Goal: Task Accomplishment & Management: Manage account settings

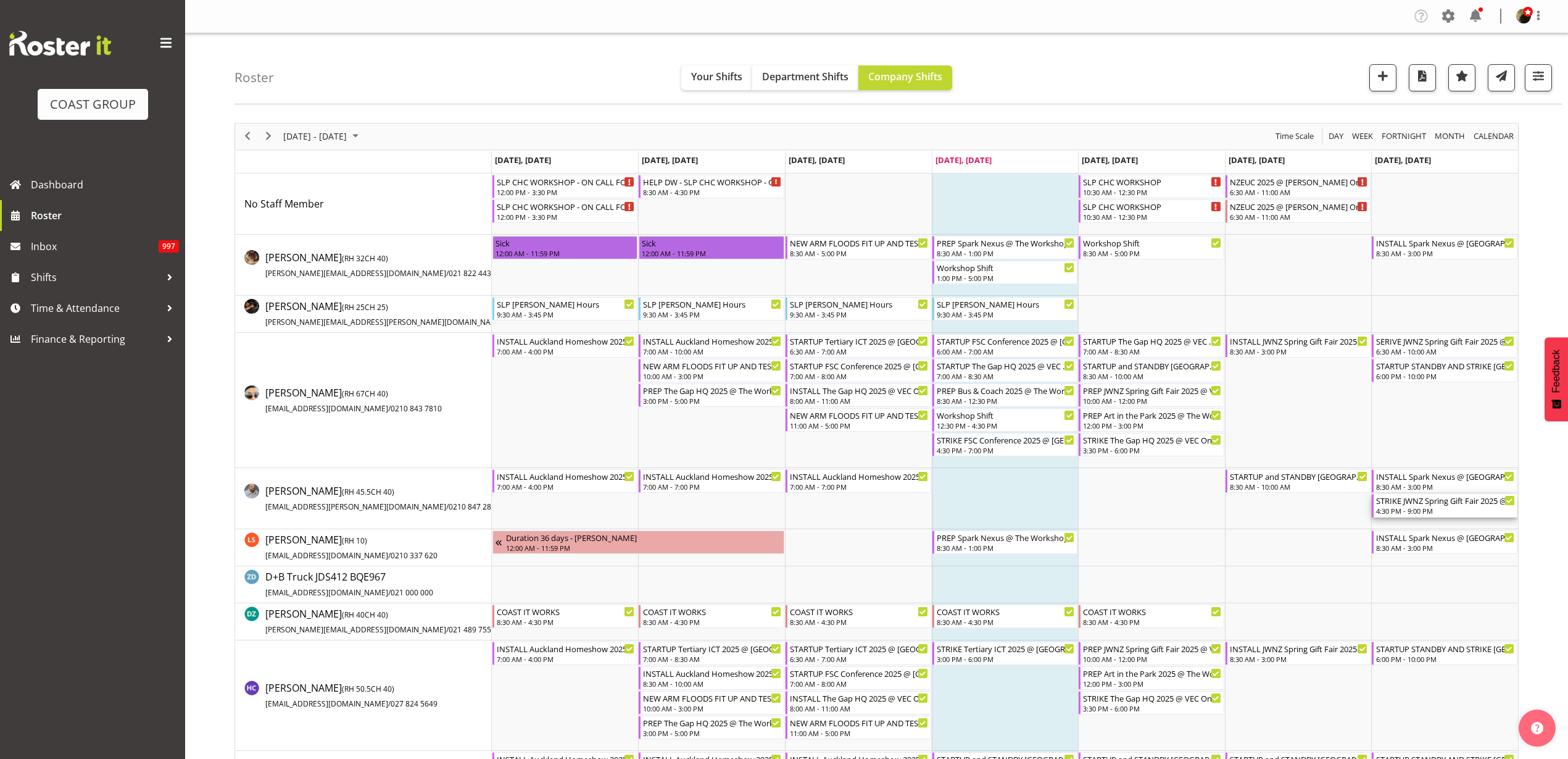
click at [1423, 501] on div "STRIKE JWNZ Spring Gift Fair 2025 @ Viaduct Events Centre On Site @ 1730" at bounding box center [1445, 500] width 139 height 12
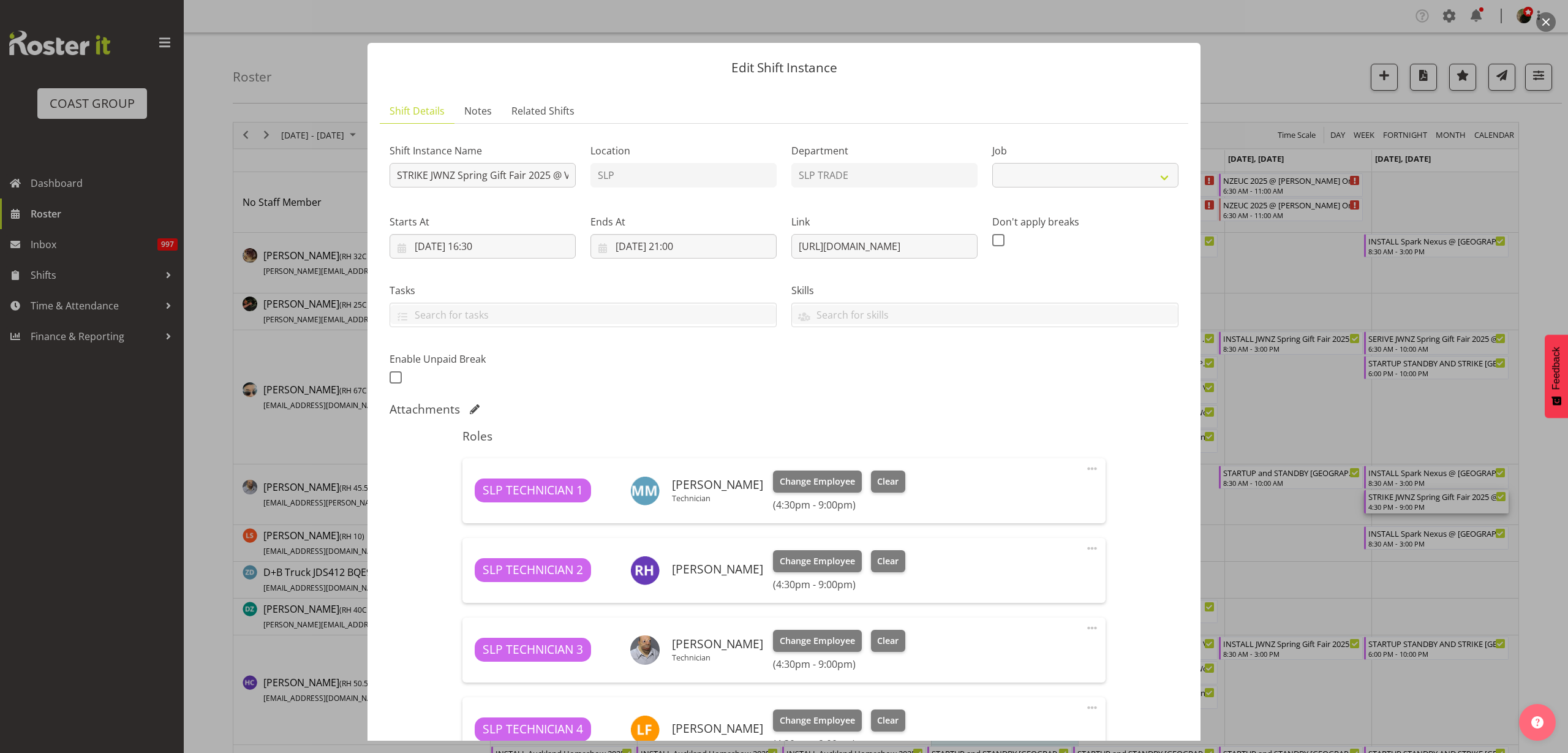
select select "9403"
click at [516, 170] on input "STRIKE JWNZ Spring Gift Fair 2025 @ Viaduct Events Centre On Site @ 1730" at bounding box center [482, 175] width 186 height 24
type input "STRIKE JWNZ Spring Gift Fair 2025 @ Viaduct Events Centre On Site @ 1800"
click at [506, 246] on input "14/09/2025, 16:30" at bounding box center [482, 246] width 186 height 24
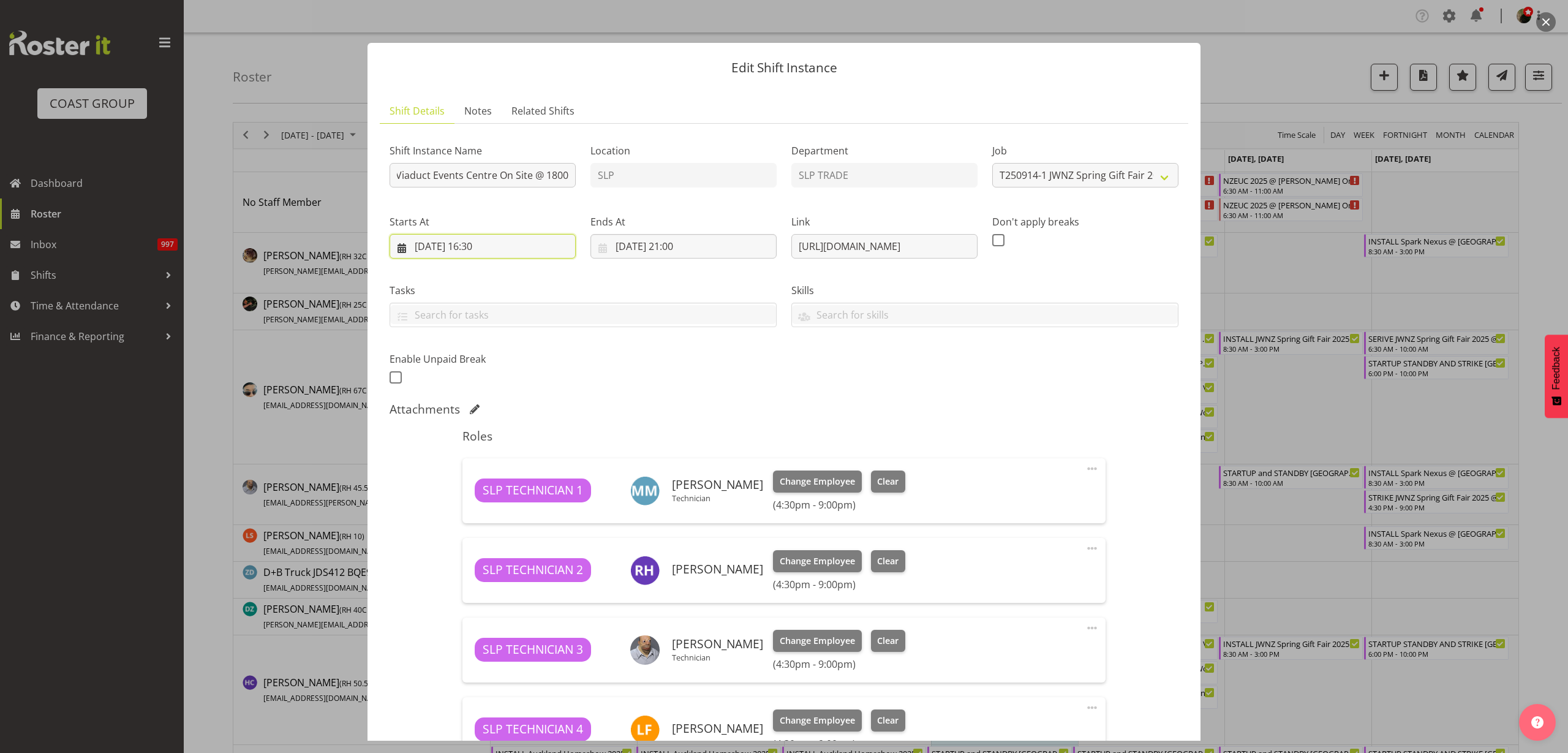
scroll to position [0, 0]
click at [480, 515] on select "00 01 02 03 04 05 06 07 08 09 10 11 12 13 14 15 16 17 18 19 20 21 22 23" at bounding box center [483, 506] width 28 height 24
select select "17"
click at [469, 494] on select "00 01 02 03 04 05 06 07 08 09 10 11 12 13 14 15 16 17 18 19 20 21 22 23" at bounding box center [483, 506] width 28 height 24
type input "14/09/2025, 17:30"
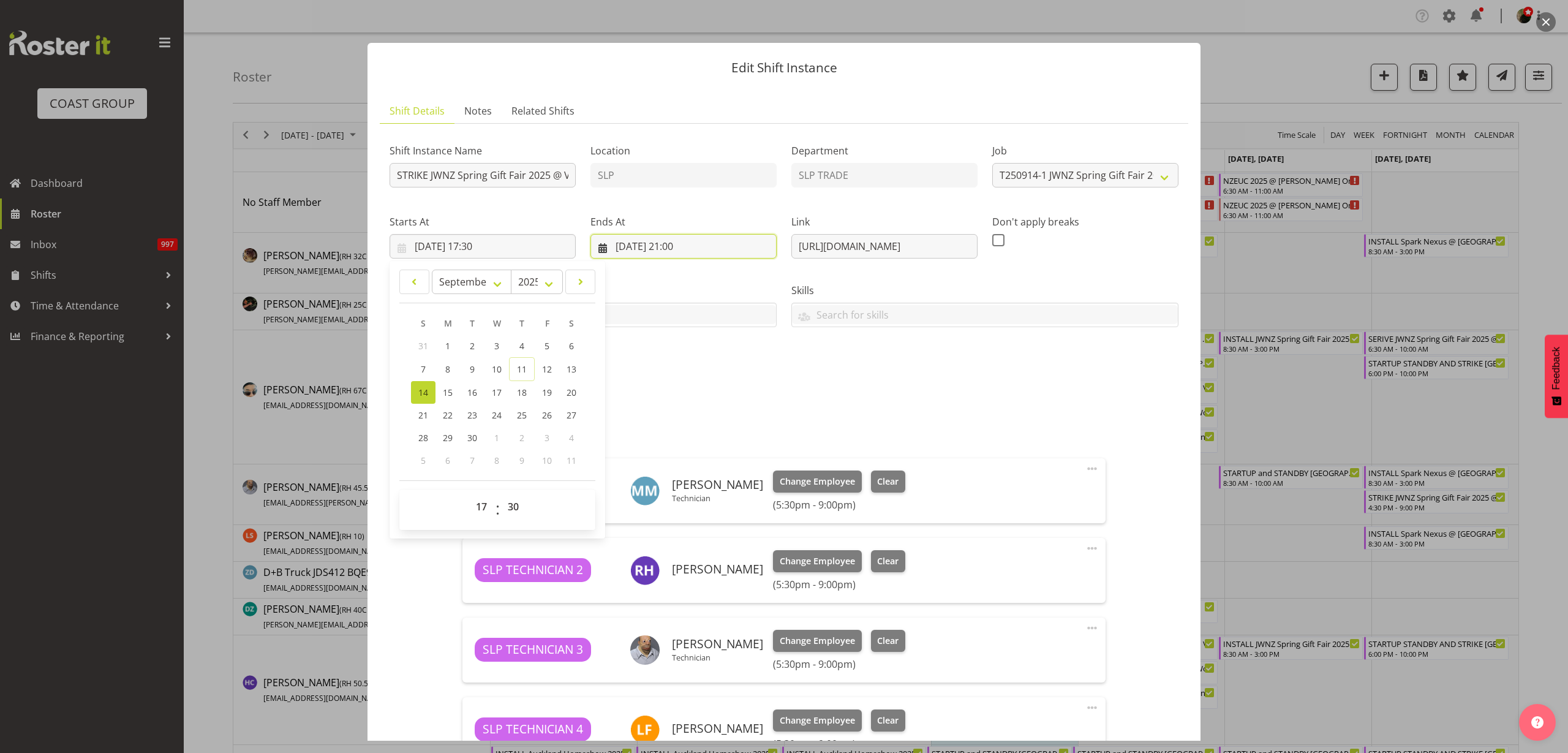
click at [690, 245] on input "14/09/2025, 21:00" at bounding box center [683, 246] width 186 height 24
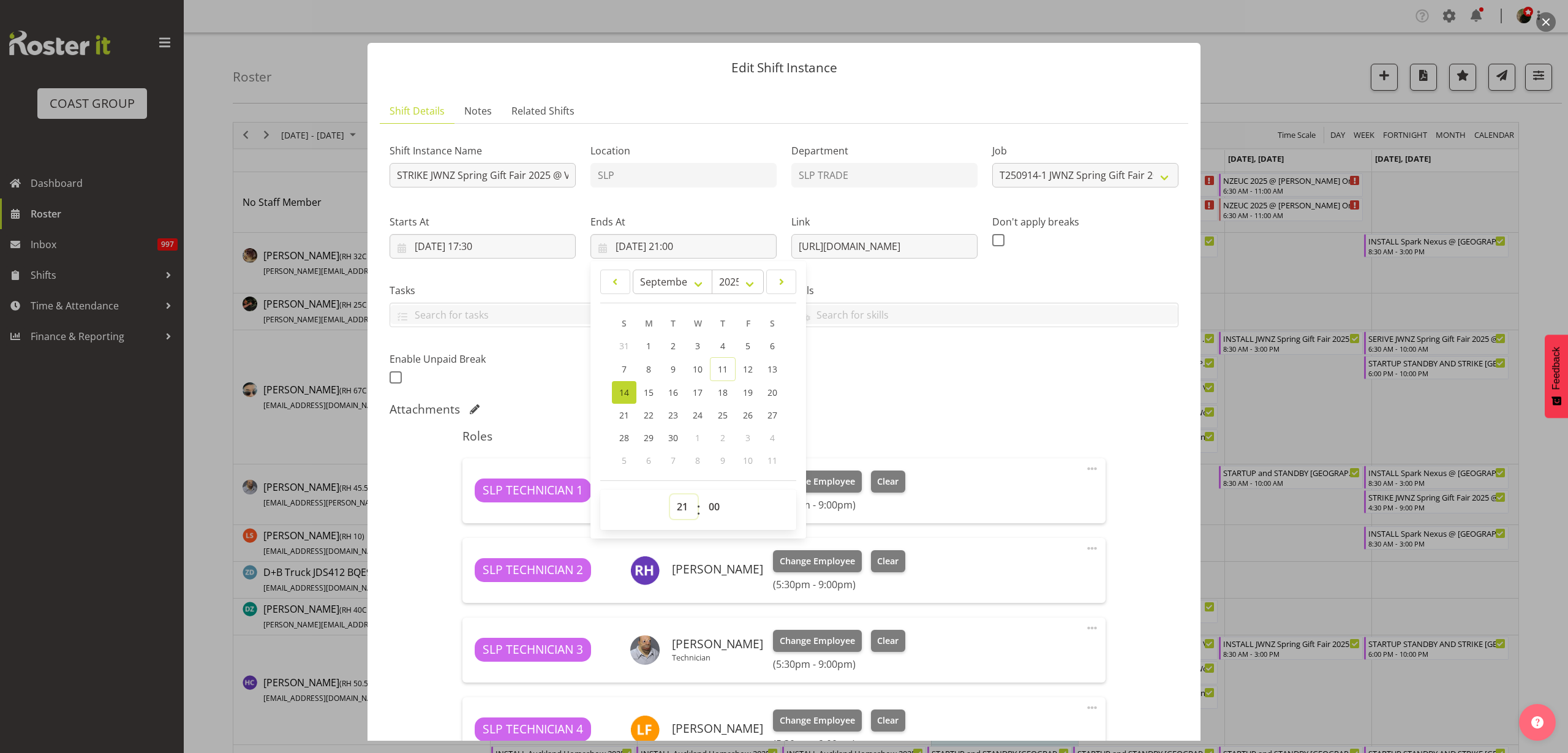
click at [680, 501] on select "00 01 02 03 04 05 06 07 08 09 10 11 12 13 14 15 16 17 18 19 20 21 22 23" at bounding box center [684, 506] width 28 height 24
select select "22"
click at [670, 494] on select "00 01 02 03 04 05 06 07 08 09 10 11 12 13 14 15 16 17 18 19 20 21 22 23" at bounding box center [684, 506] width 28 height 24
type input "14/09/2025, 22:00"
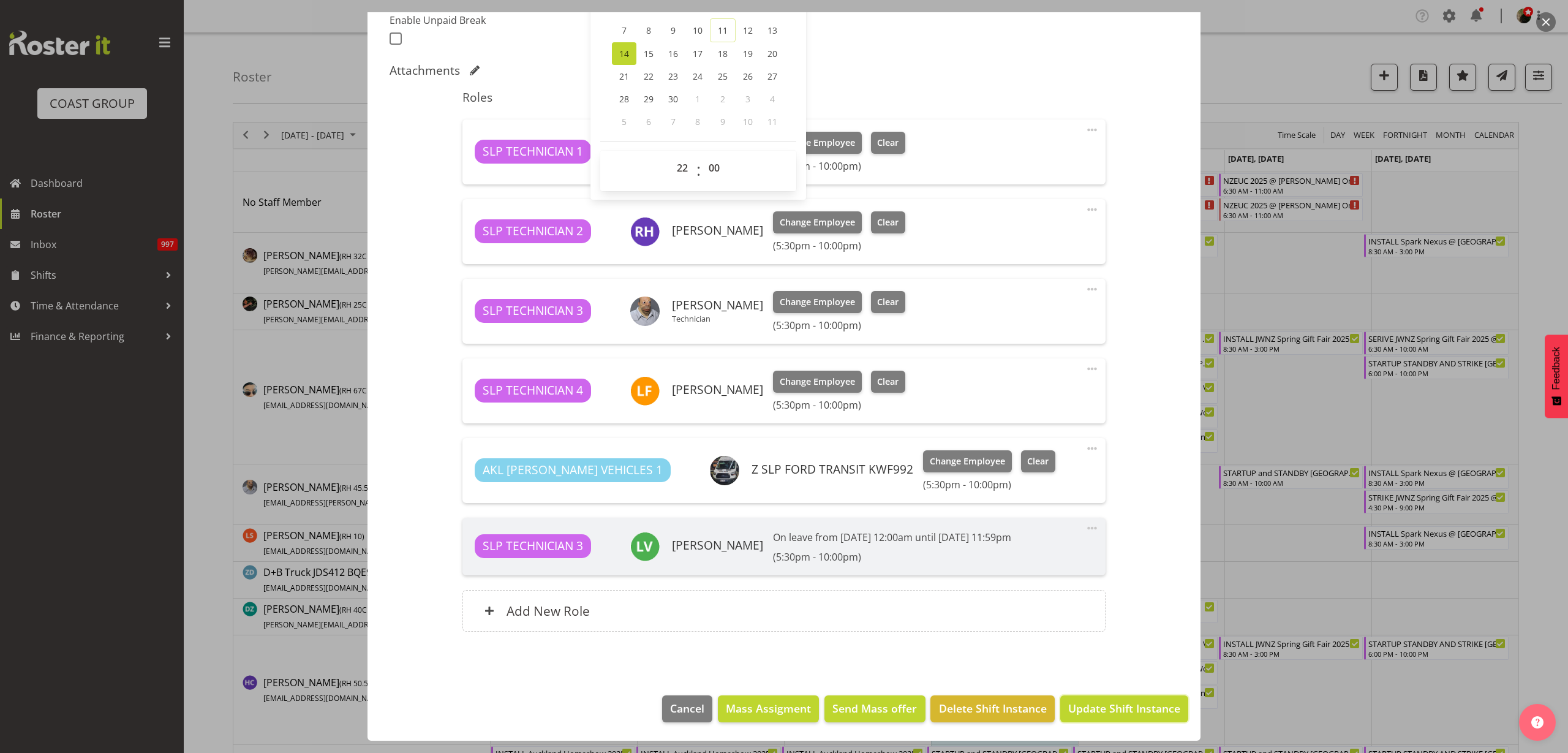
click at [1103, 712] on span "Update Shift Instance" at bounding box center [1124, 708] width 112 height 16
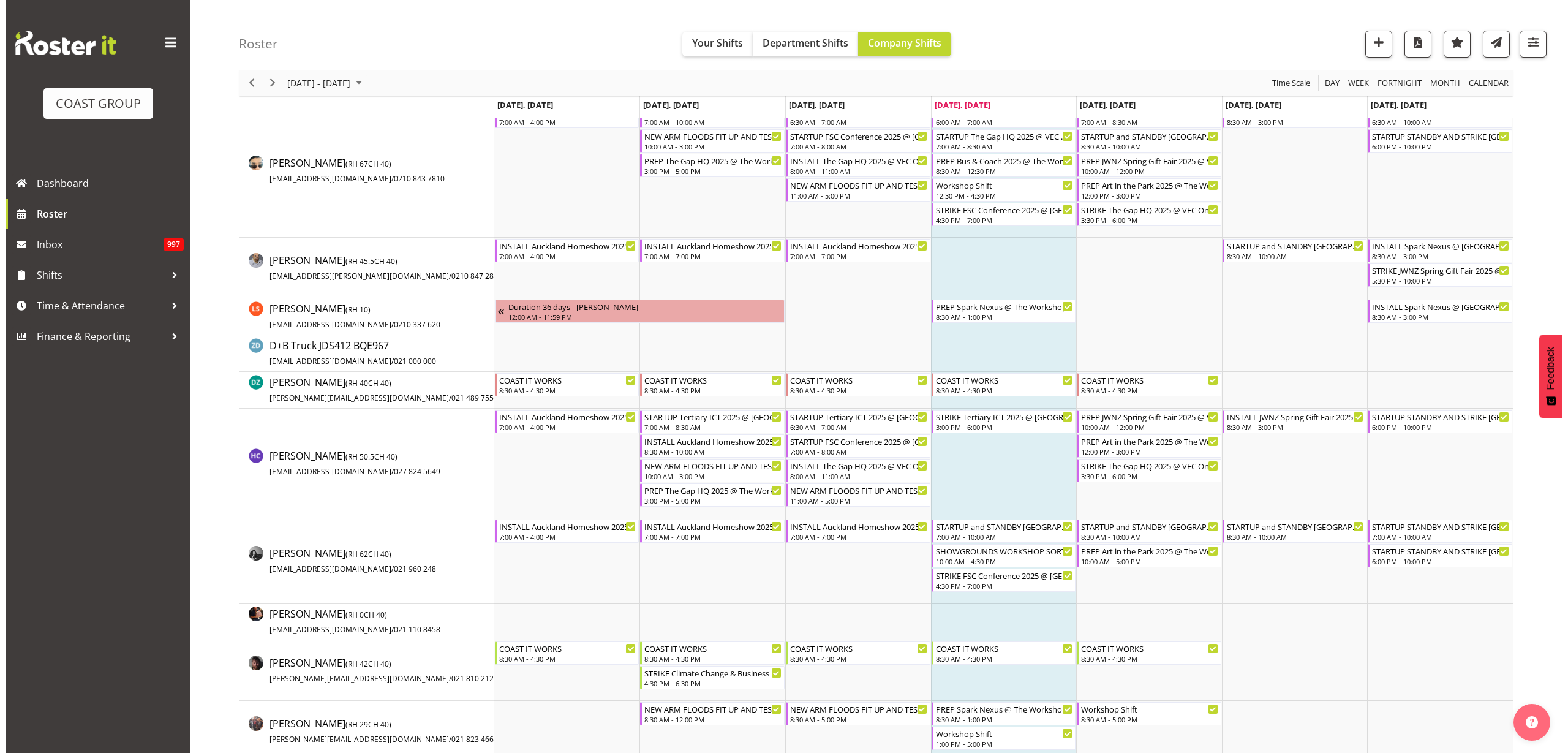
scroll to position [459, 0]
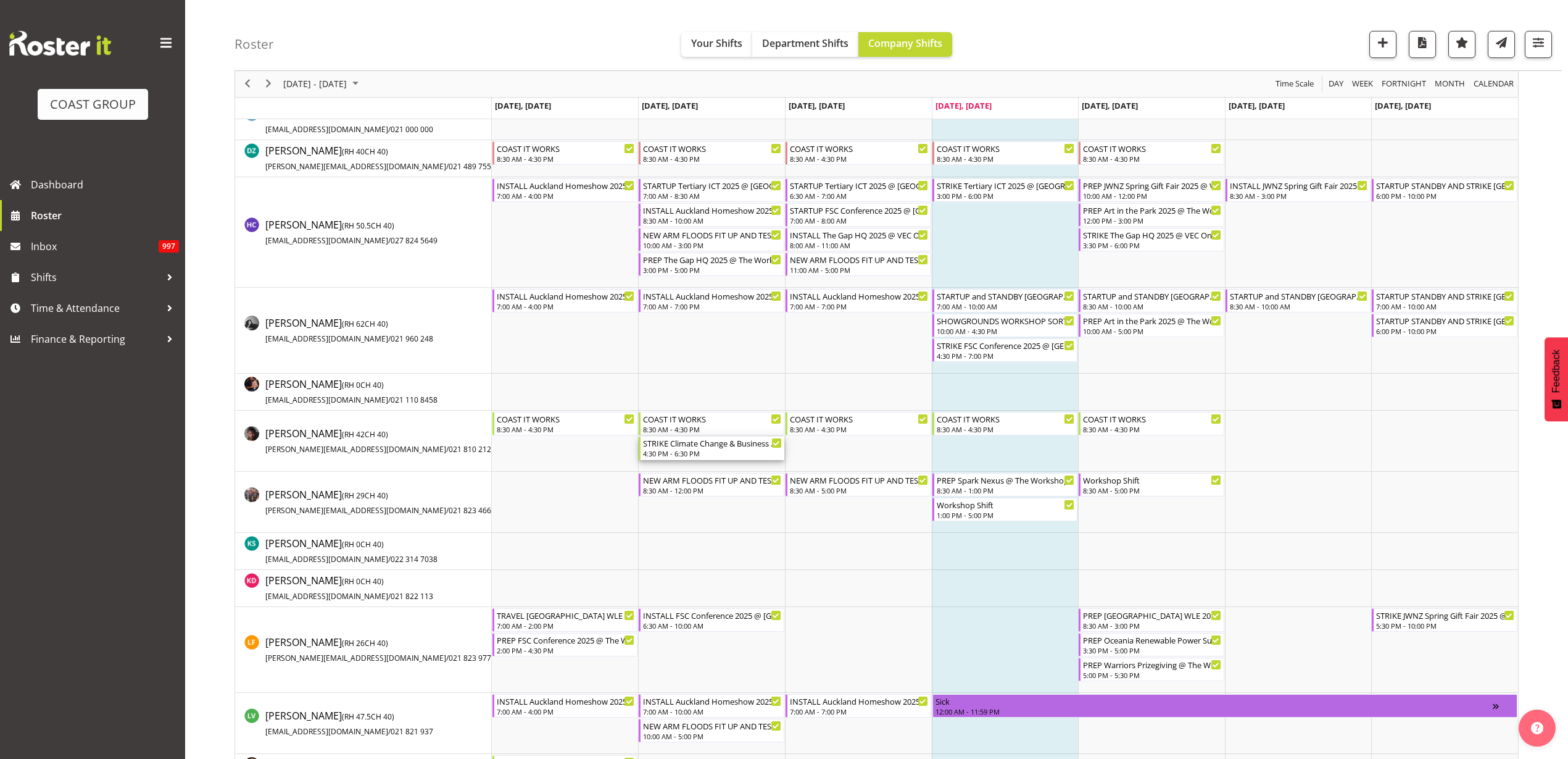
click at [703, 455] on div "4:30 PM - 6:30 PM" at bounding box center [712, 454] width 139 height 10
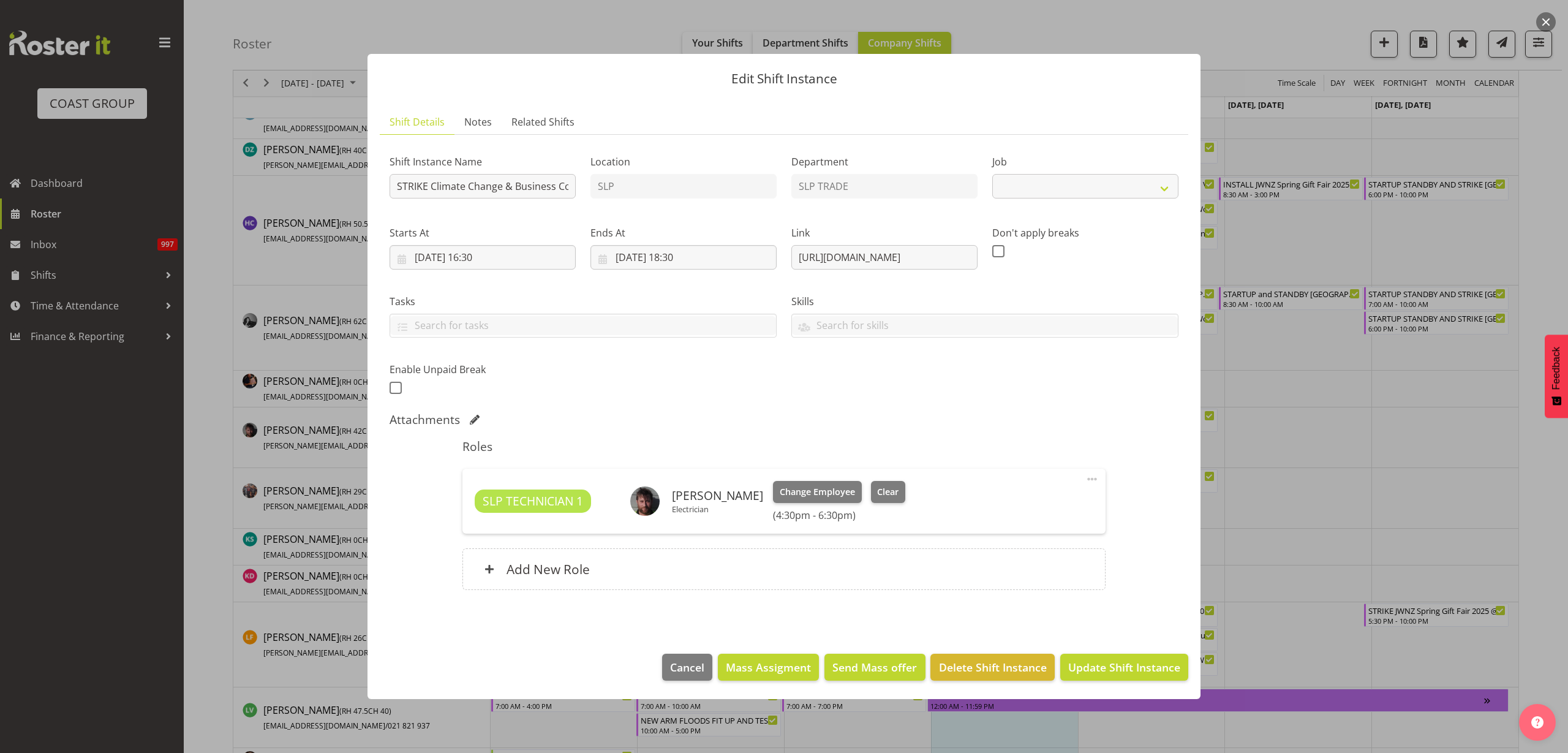
select select "10580"
drag, startPoint x: 796, startPoint y: 255, endPoint x: 1347, endPoint y: 240, distance: 551.2
click at [1347, 240] on div "Edit Shift Instance Shift Details Notes Related Shifts Shift Instance Name STRI…" at bounding box center [784, 376] width 1568 height 753
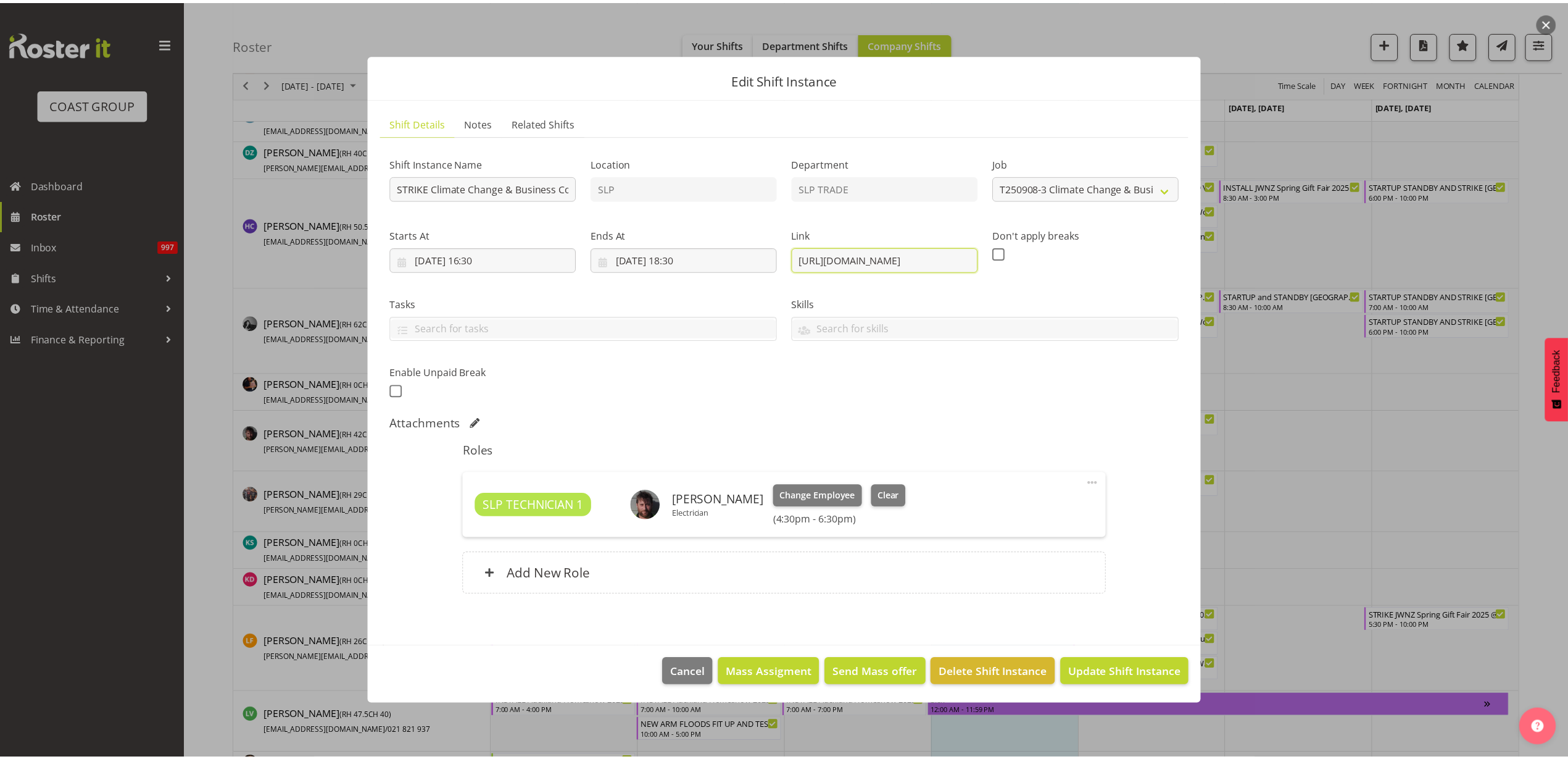
scroll to position [0, 0]
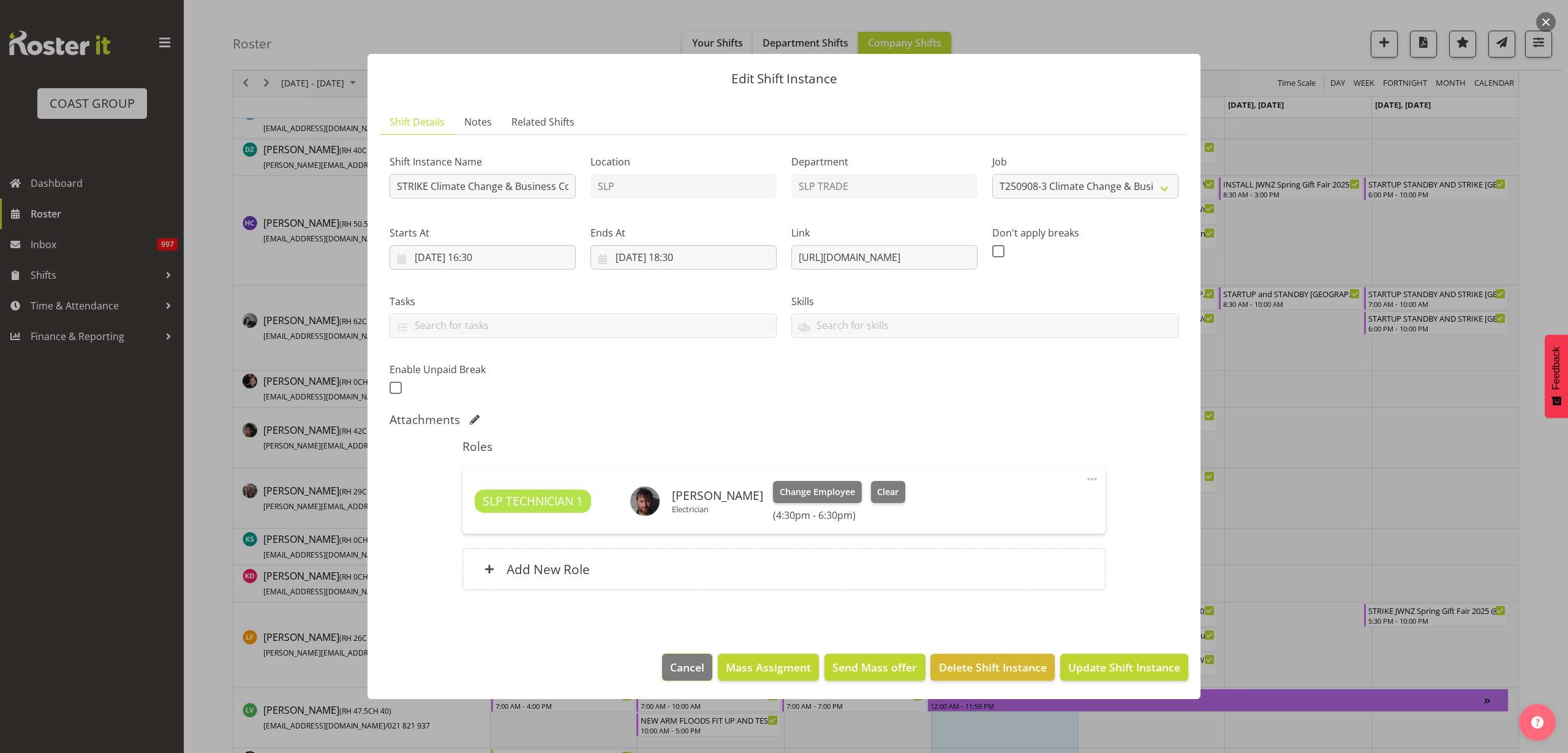
click at [697, 672] on span "Cancel" at bounding box center [687, 667] width 34 height 16
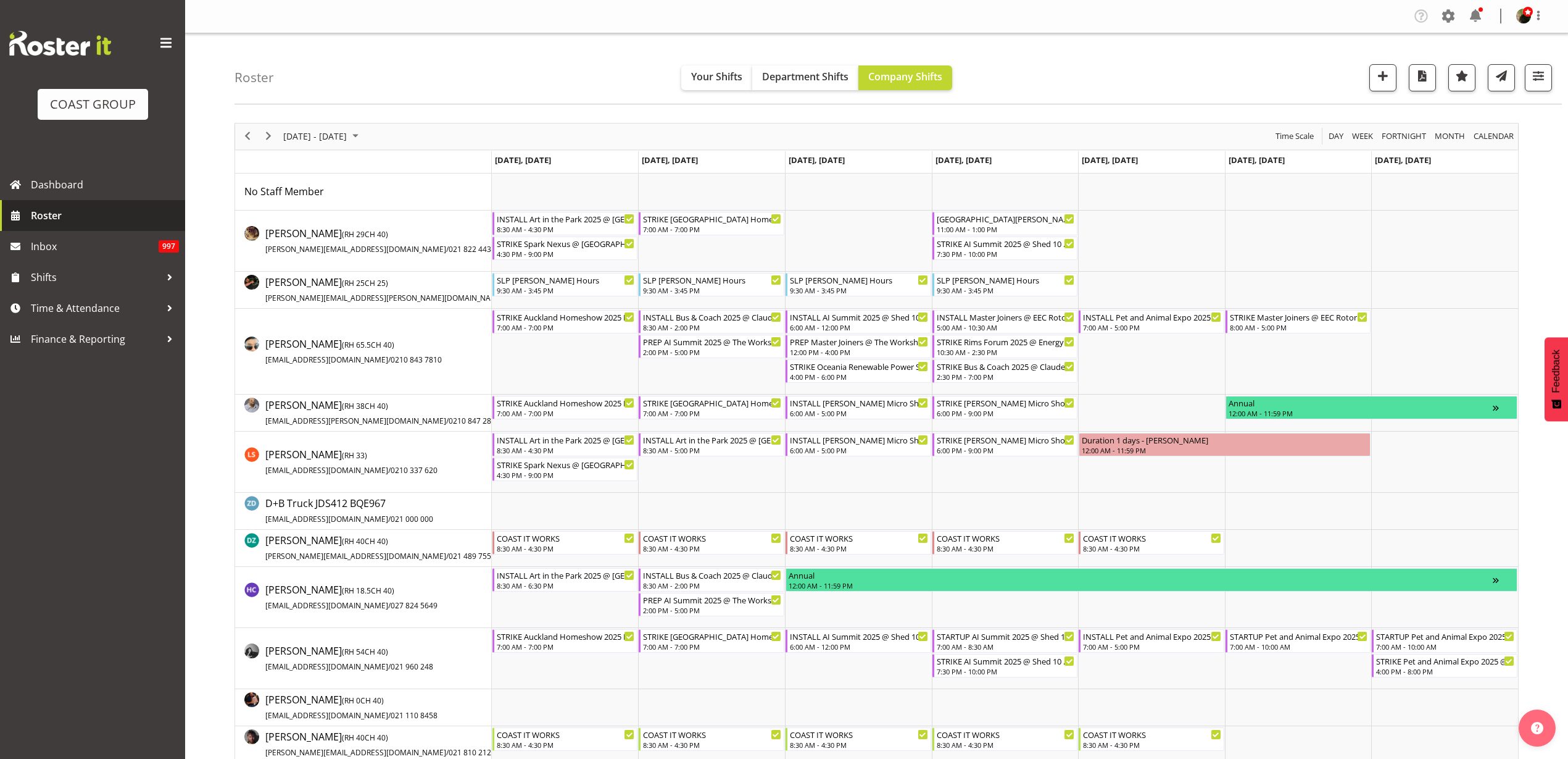
click at [65, 220] on span "Roster" at bounding box center [105, 216] width 148 height 19
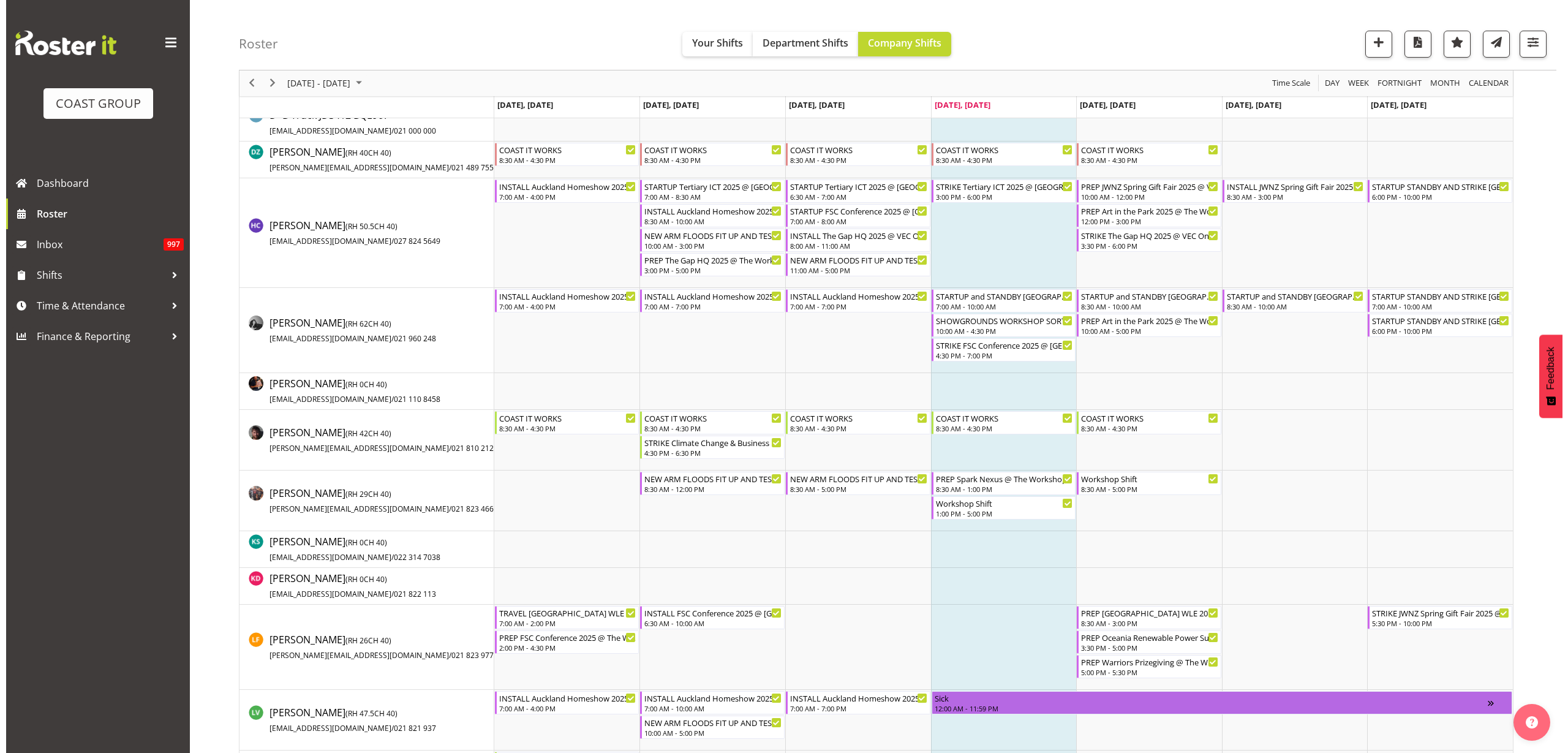
scroll to position [459, 0]
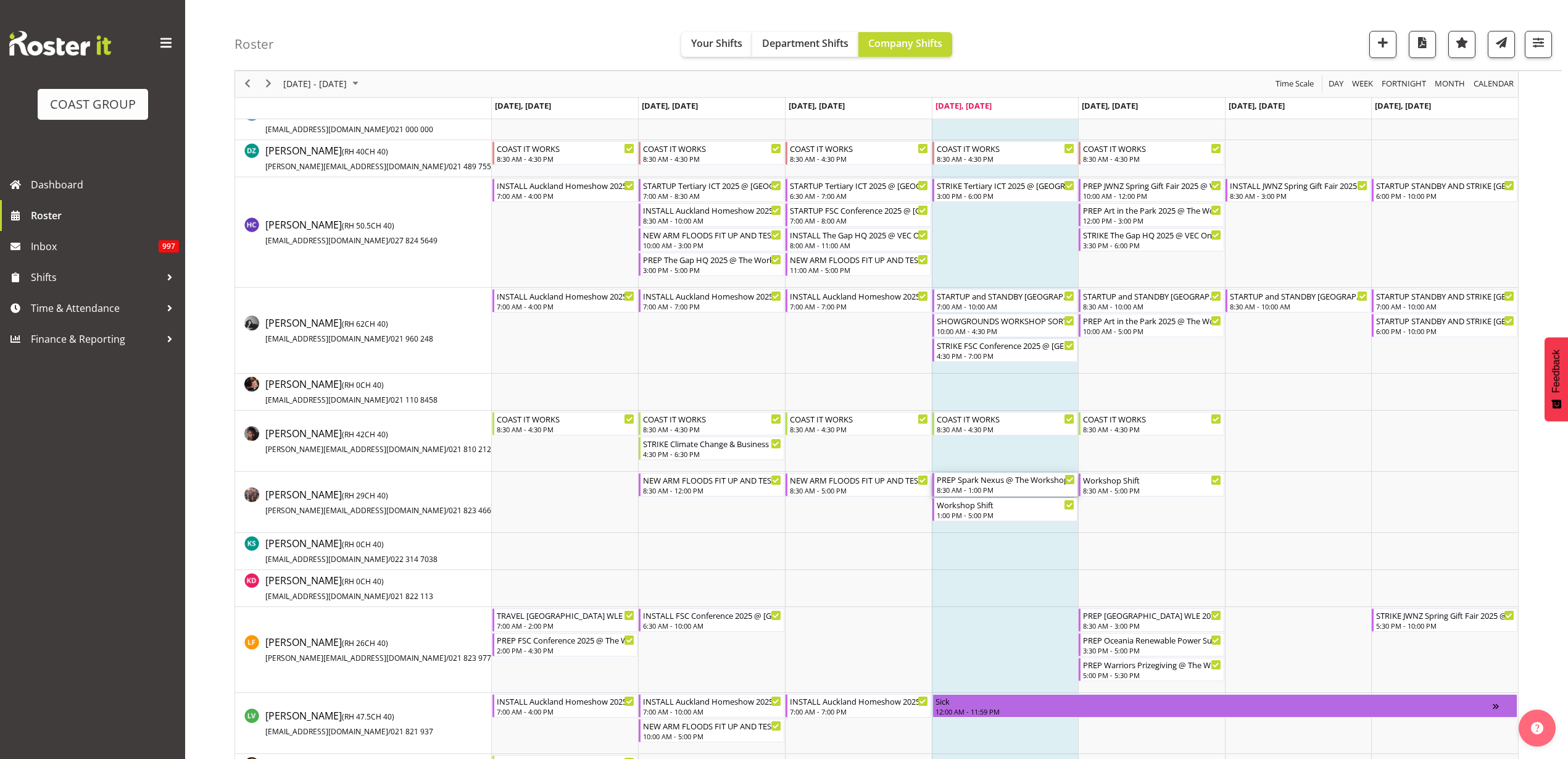
click at [971, 485] on div "8:30 AM - 1:00 PM" at bounding box center [1006, 489] width 139 height 10
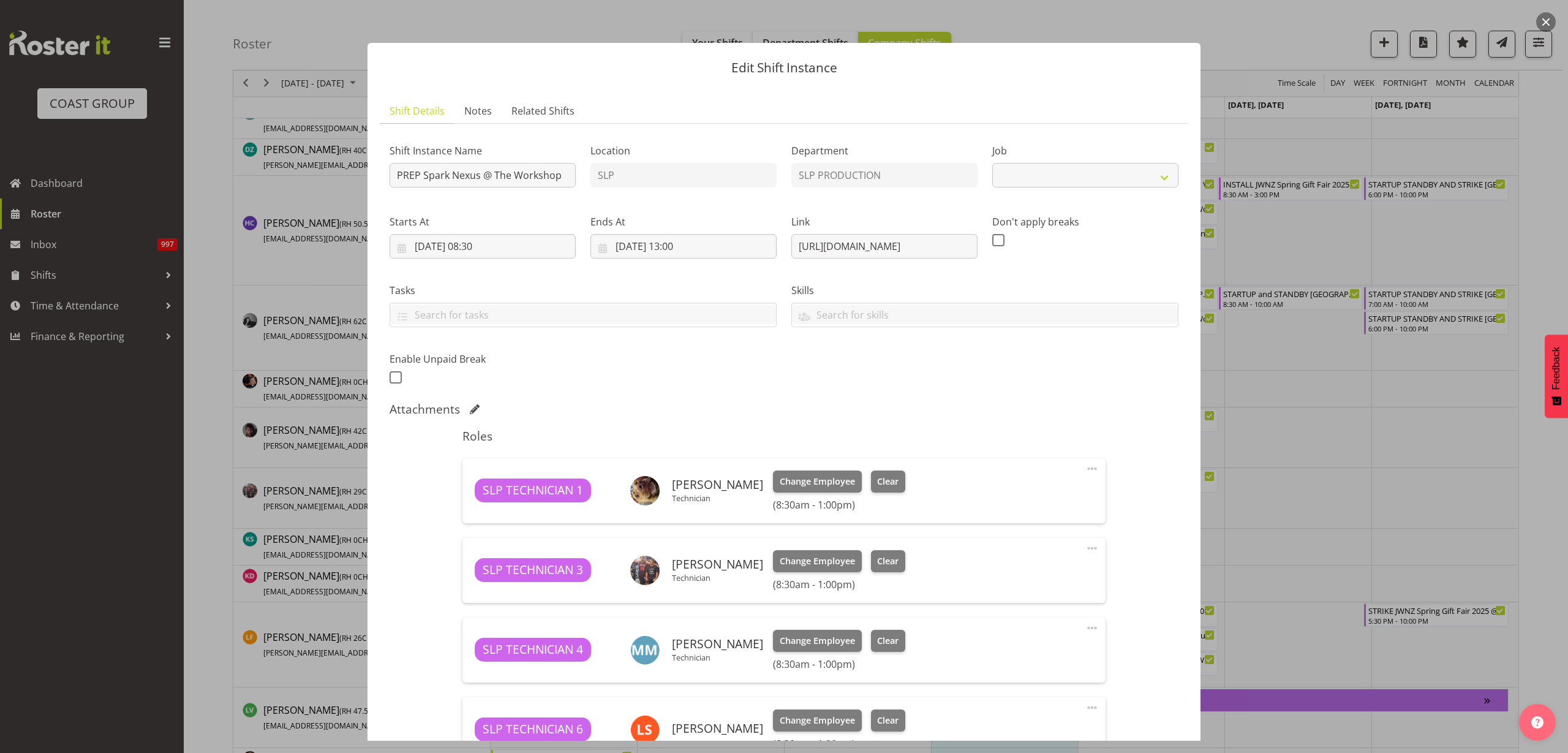
select select "10454"
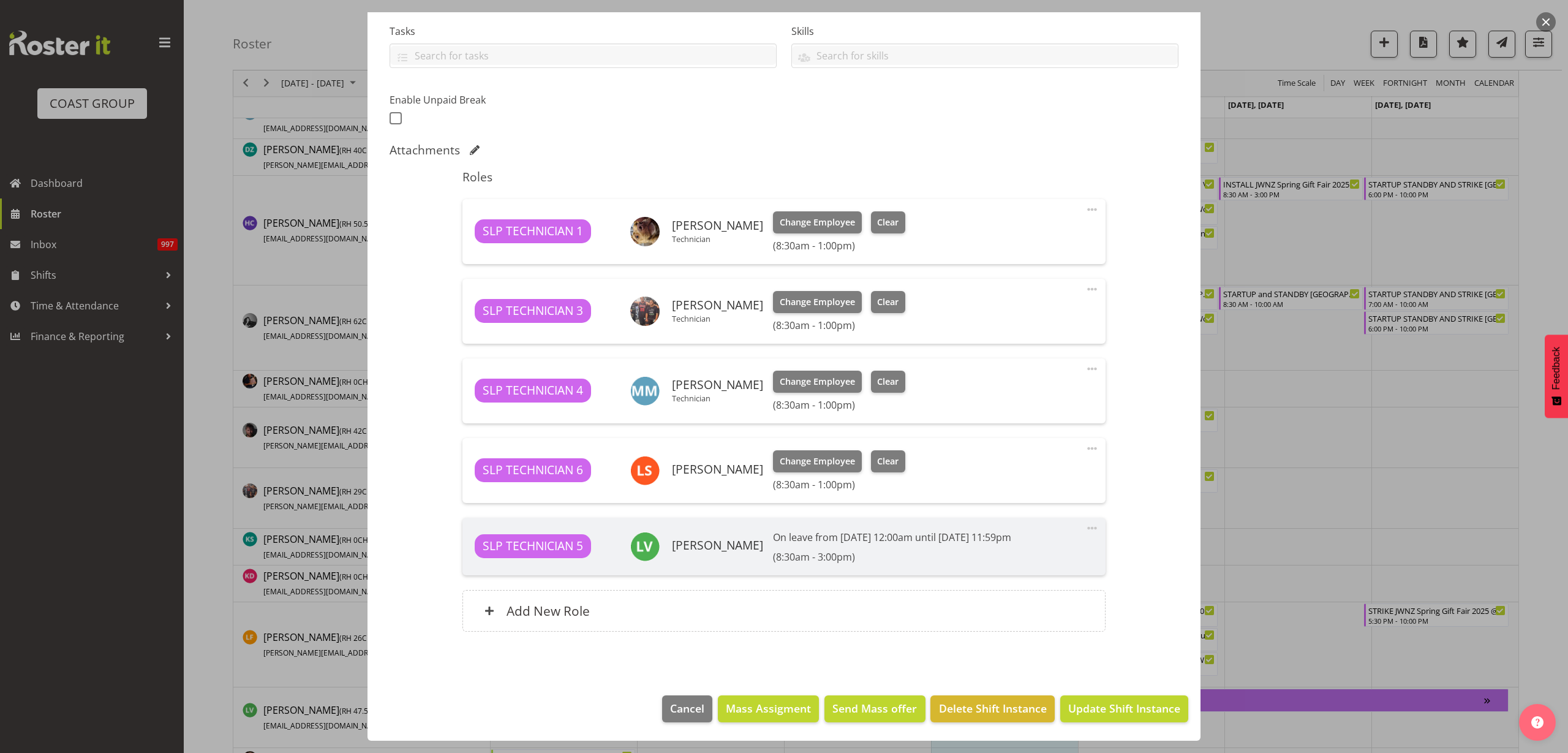
click at [1087, 285] on span at bounding box center [1092, 289] width 15 height 15
click at [1015, 368] on link "Delete" at bounding box center [1040, 360] width 118 height 22
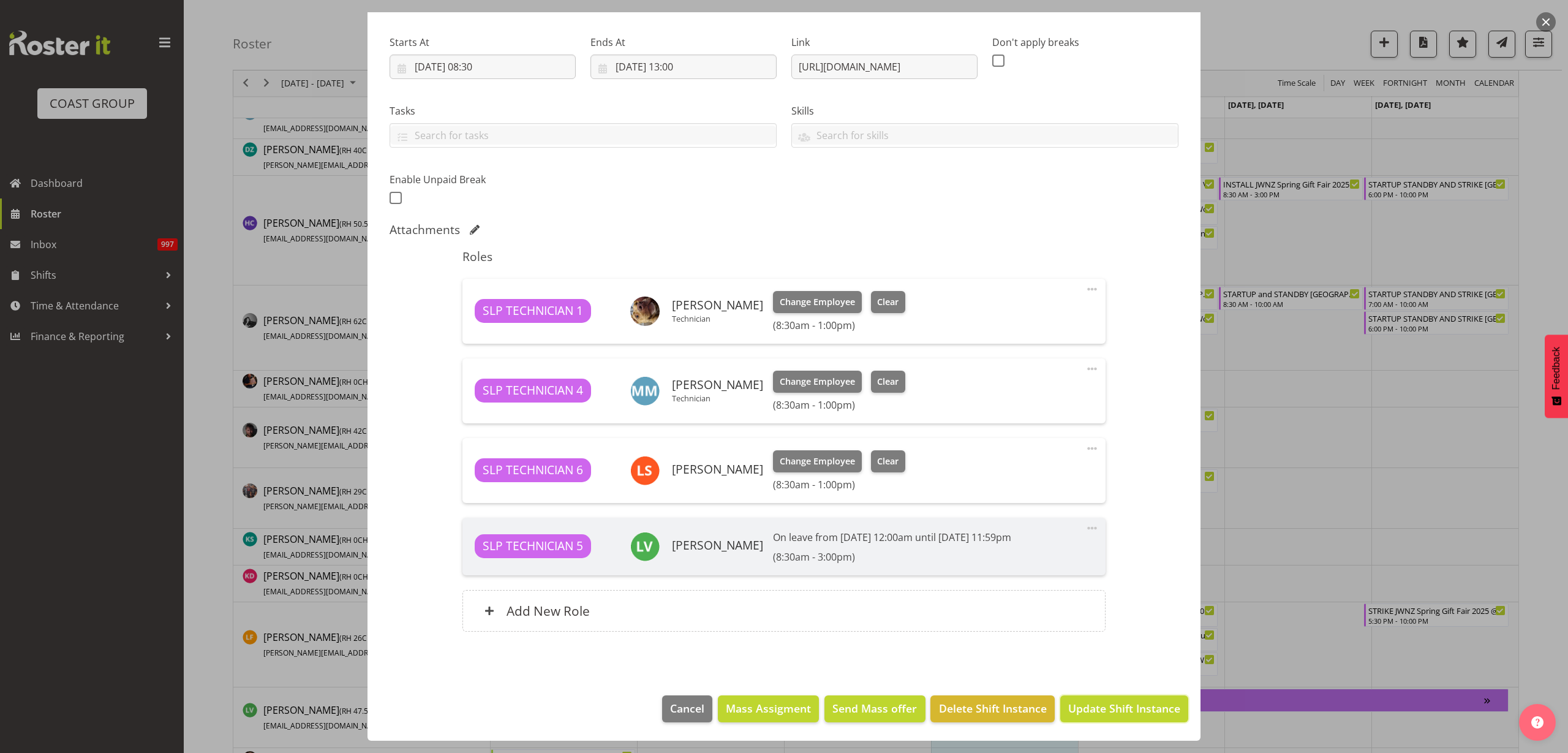
click at [1097, 705] on span "Update Shift Instance" at bounding box center [1124, 708] width 112 height 16
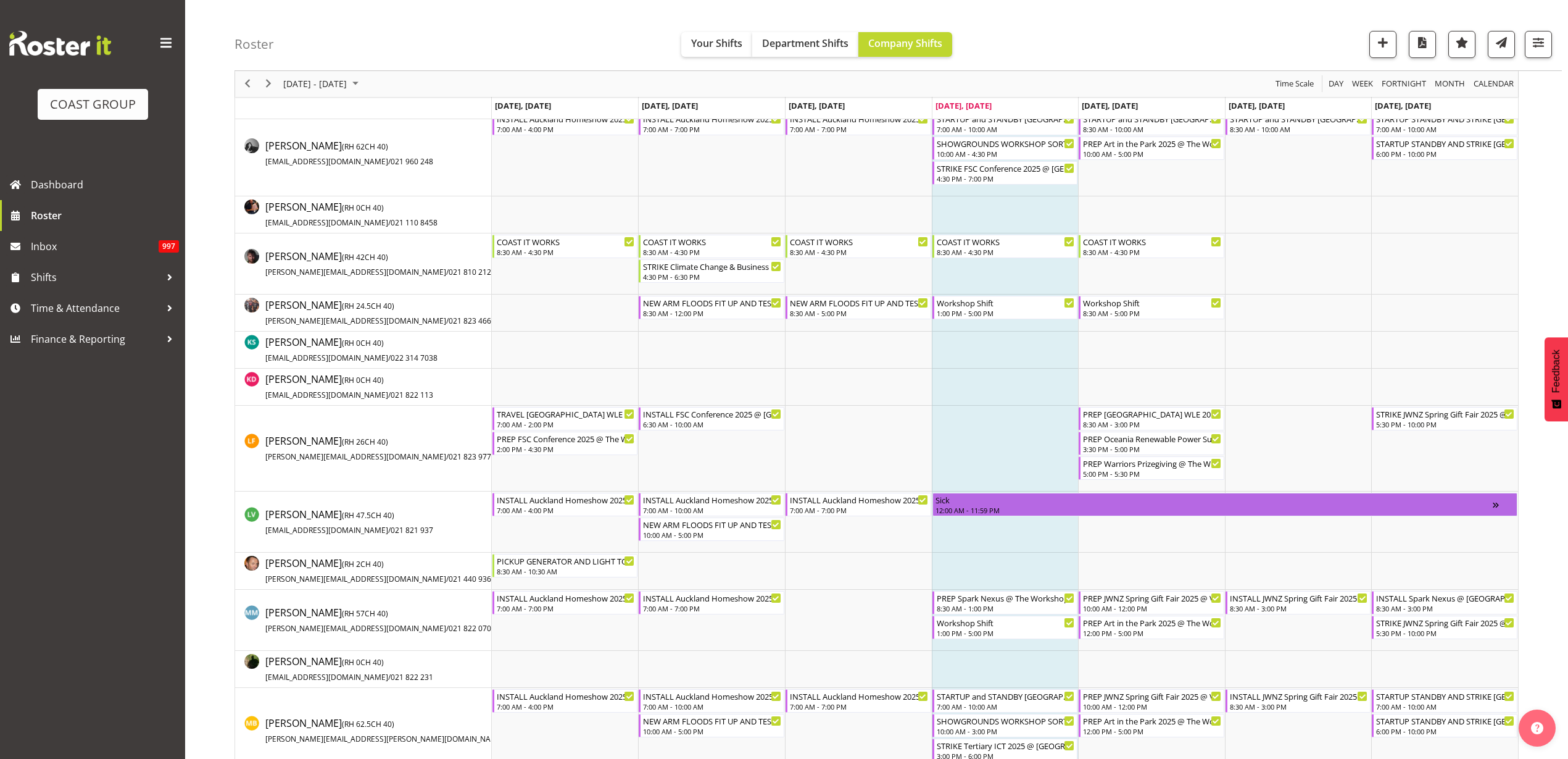
scroll to position [634, 0]
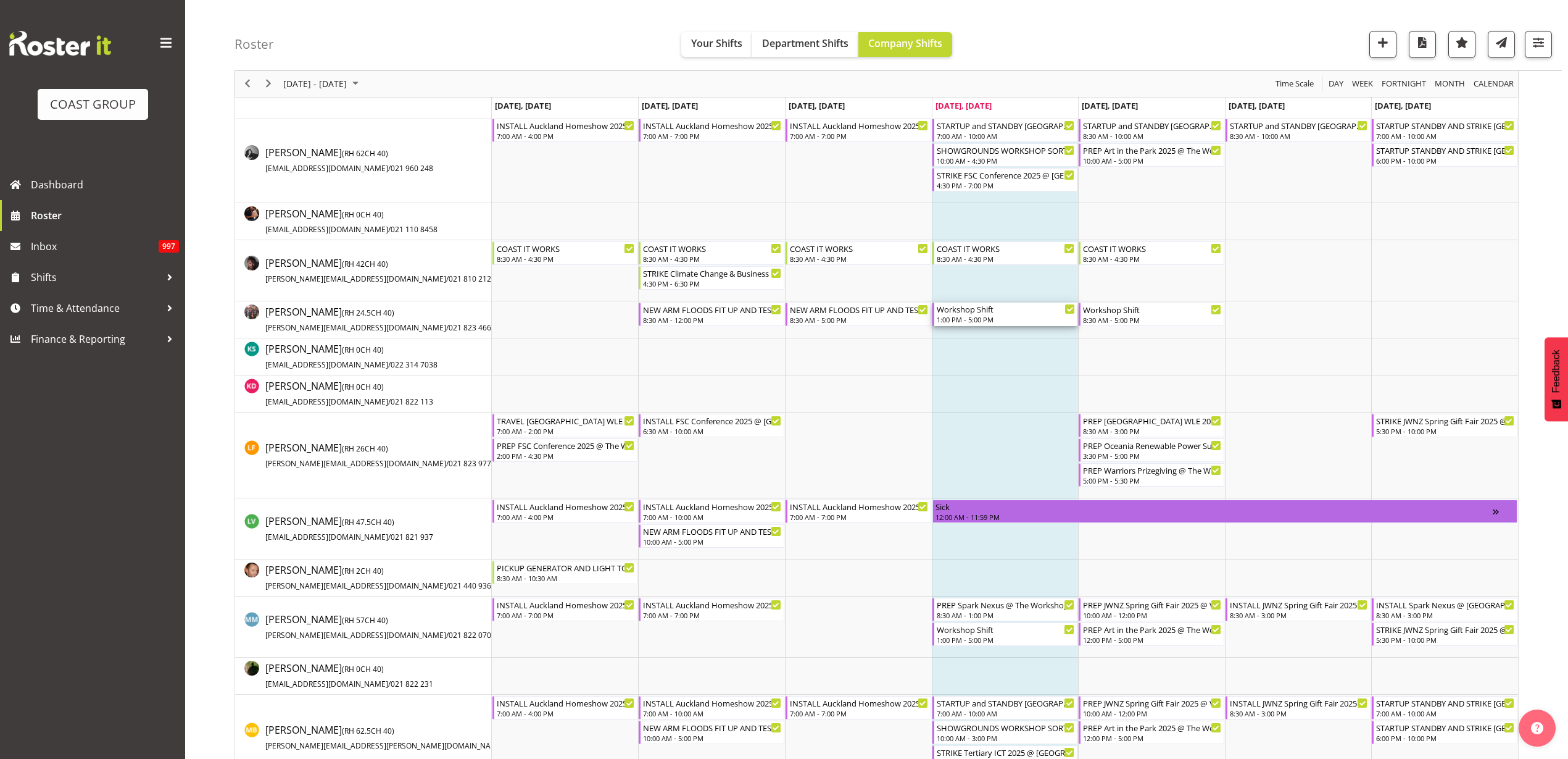
click at [1011, 311] on div "Workshop Shift" at bounding box center [1006, 308] width 139 height 12
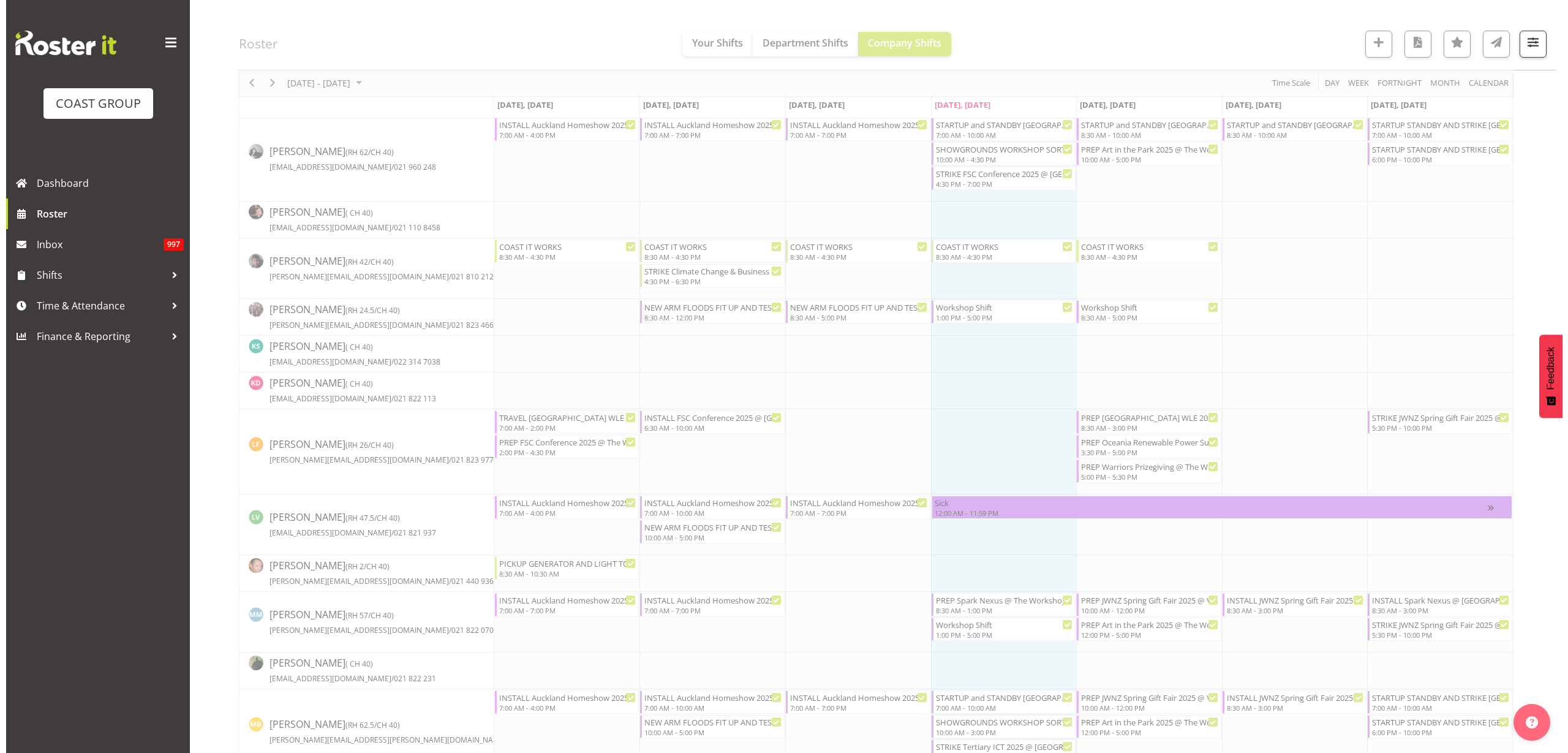
scroll to position [0, 0]
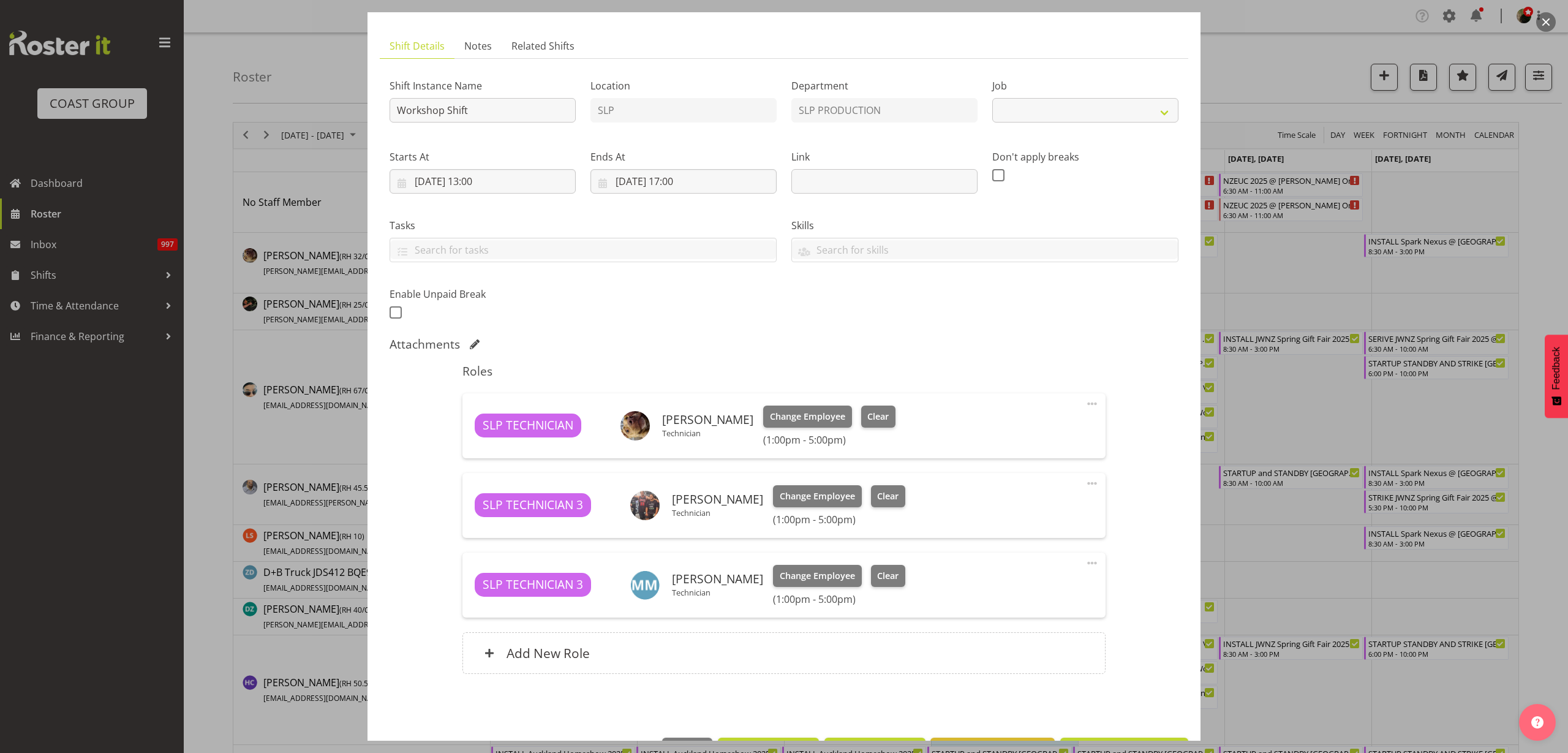
select select "55"
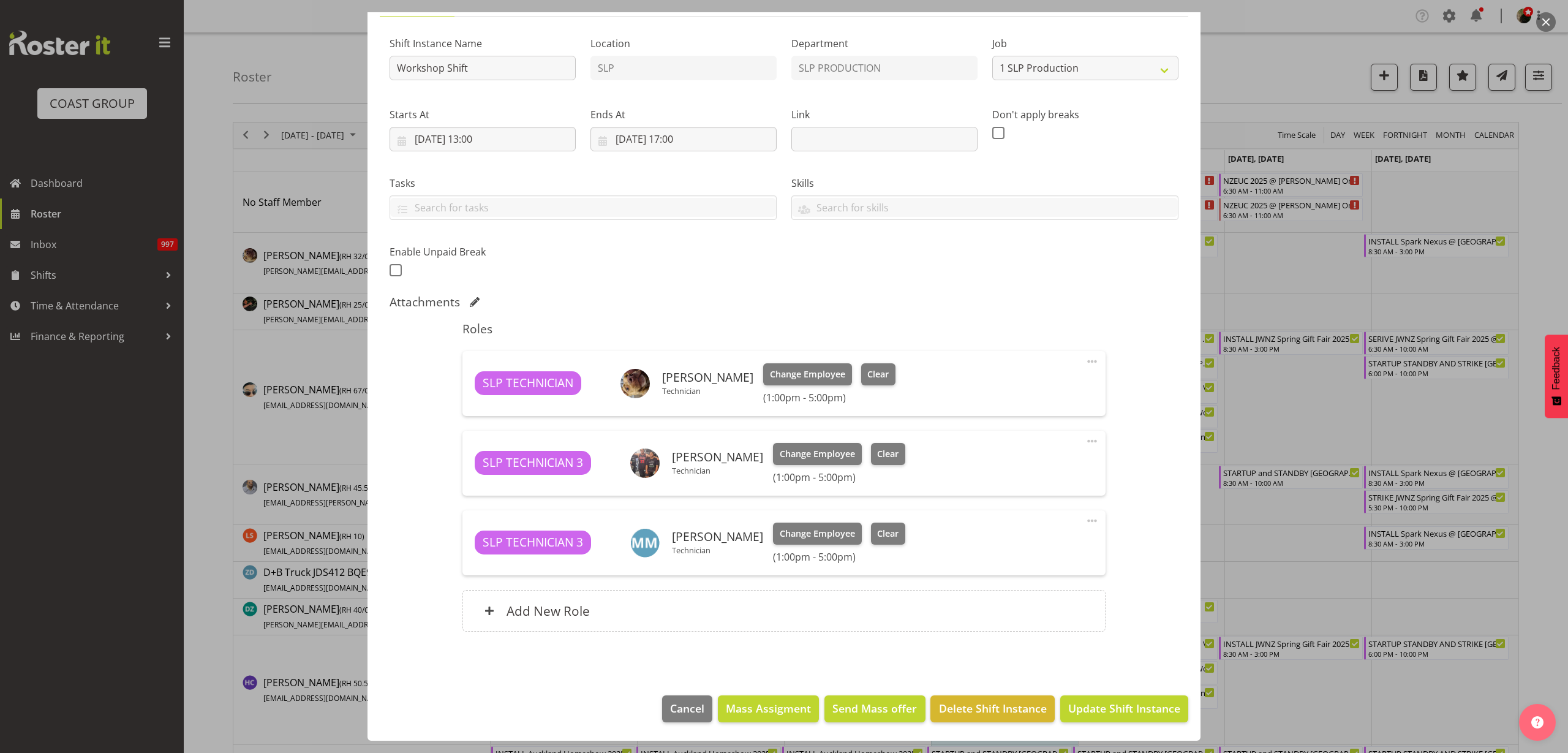
click at [1085, 438] on span at bounding box center [1092, 441] width 15 height 15
click at [1013, 513] on link "Delete" at bounding box center [1040, 512] width 118 height 22
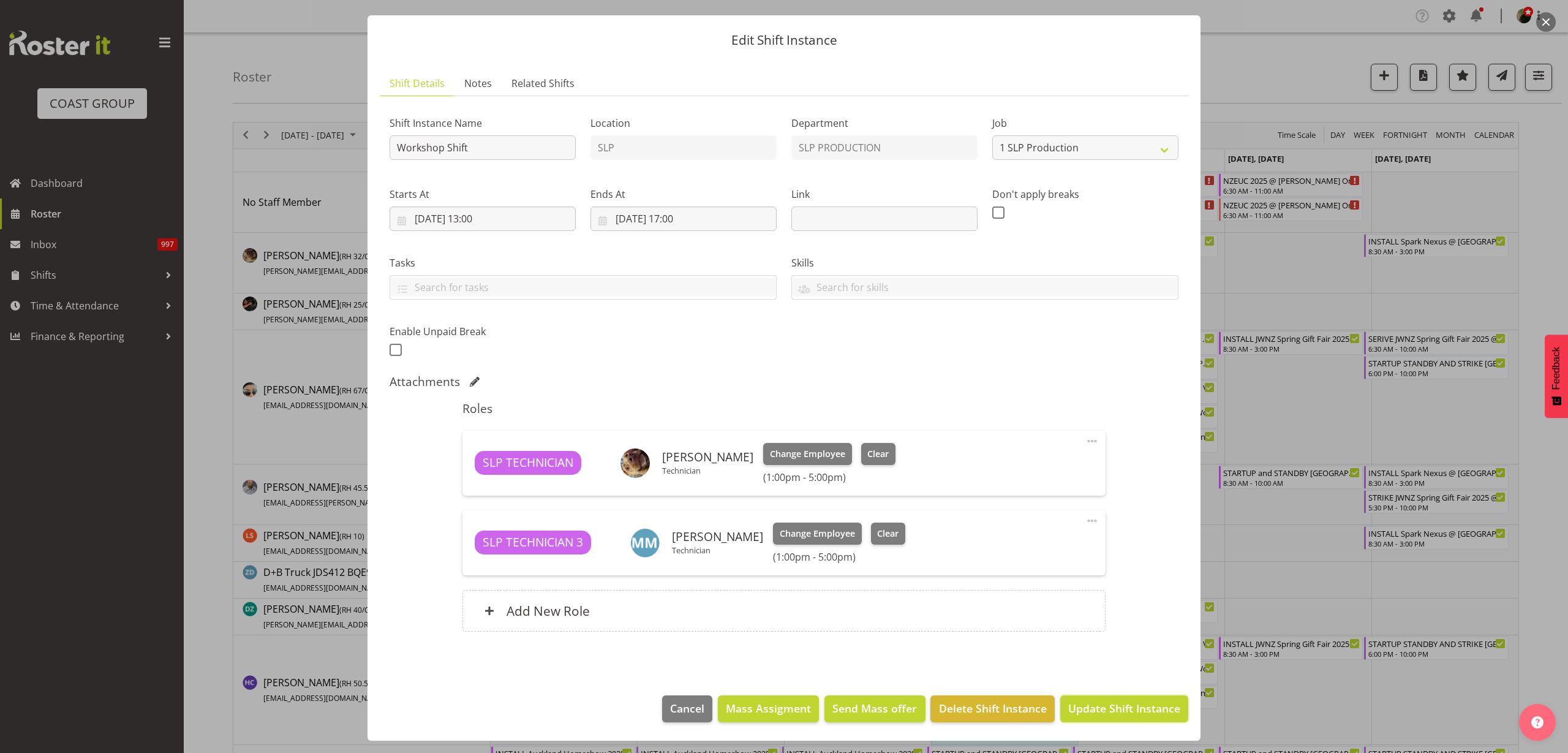
click at [1129, 707] on span "Update Shift Instance" at bounding box center [1124, 708] width 112 height 16
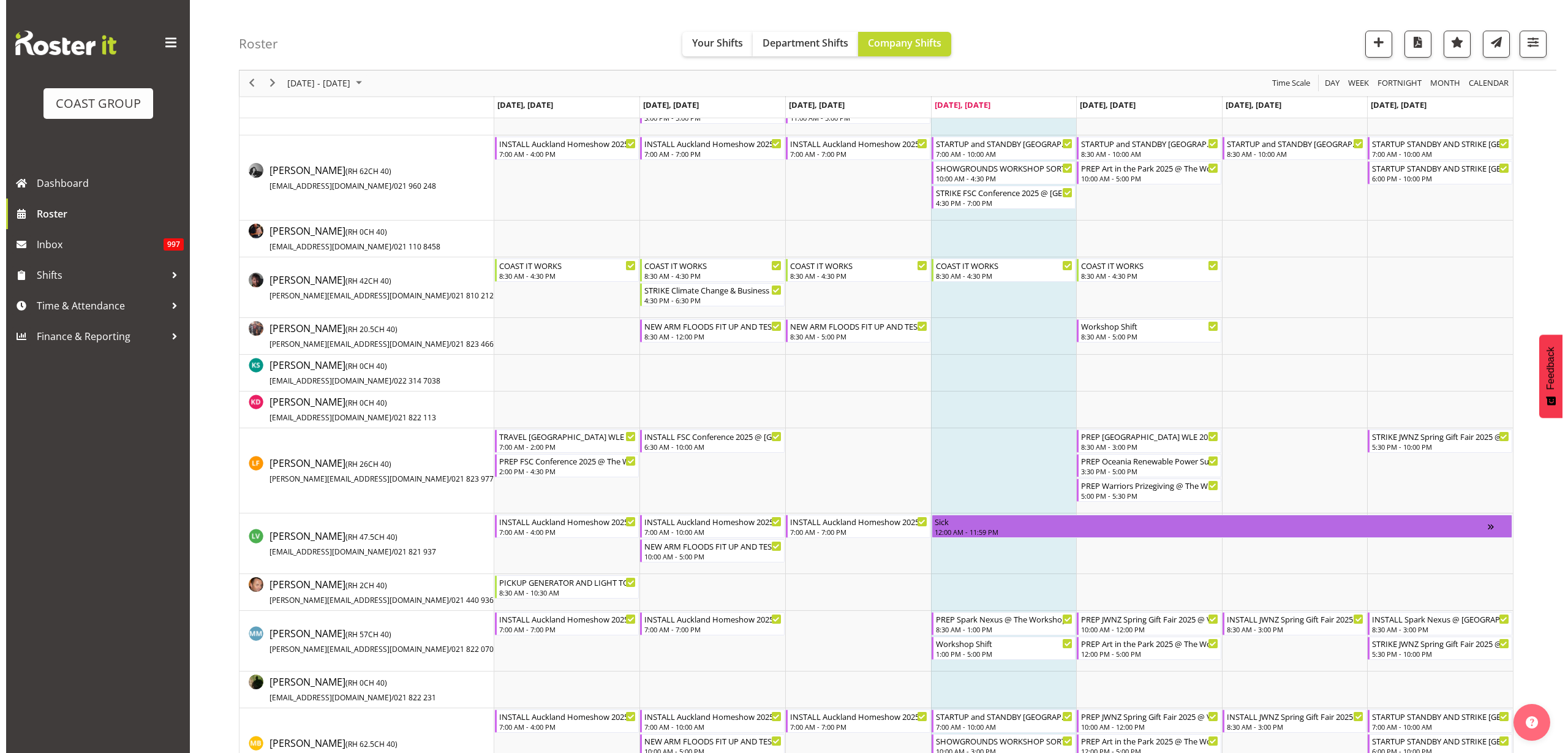
scroll to position [613, 0]
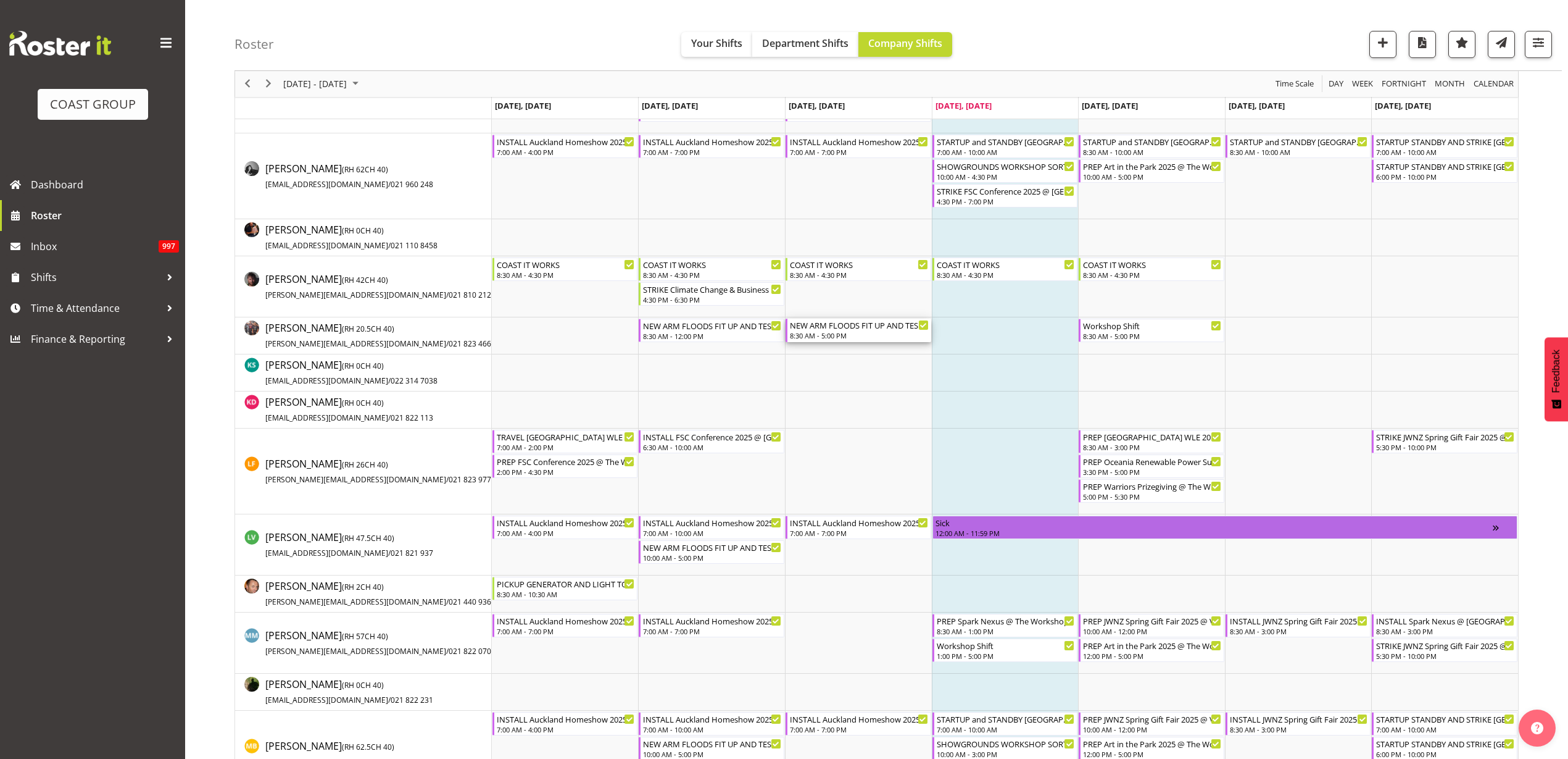
click at [850, 335] on div "8:30 AM - 5:00 PM" at bounding box center [859, 336] width 139 height 10
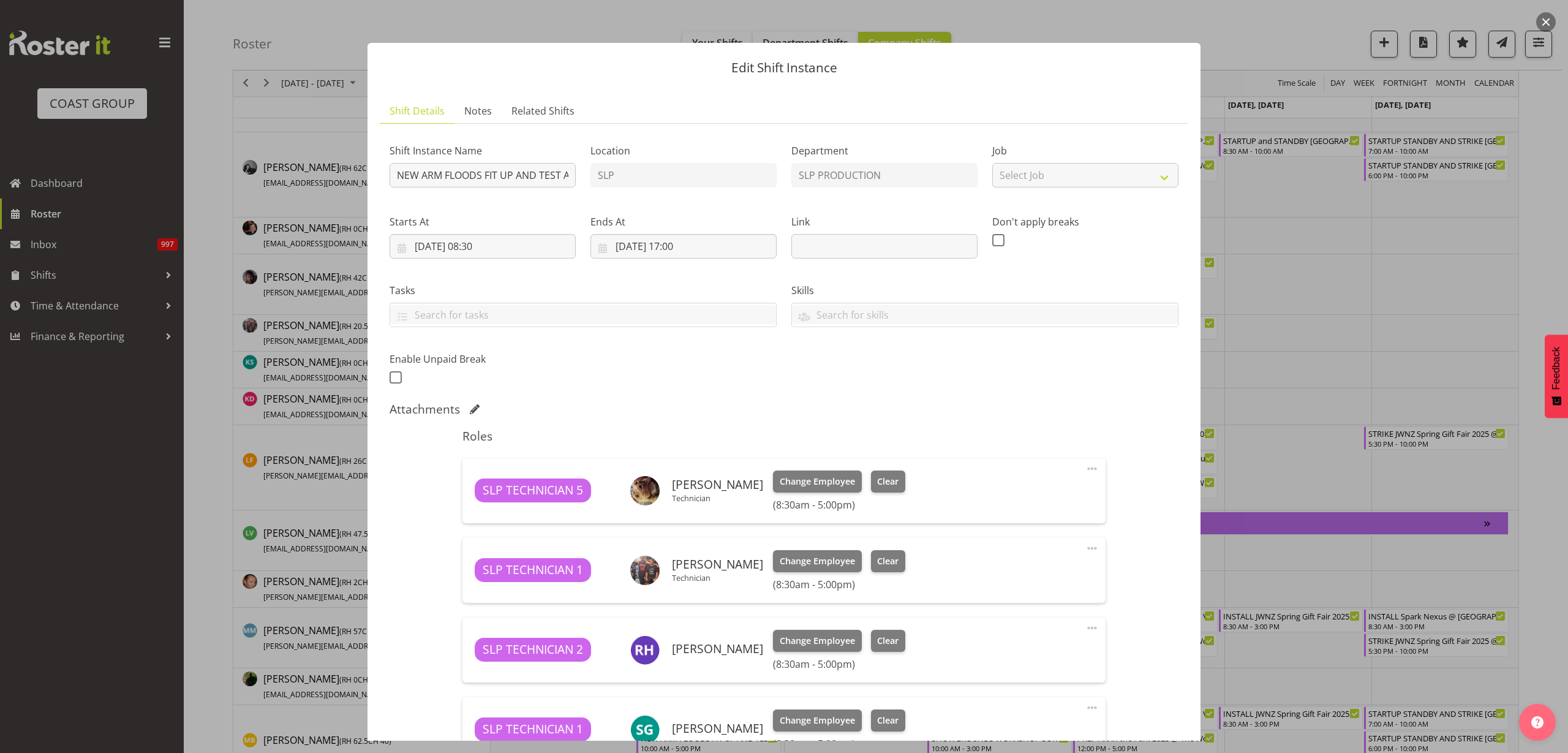
scroll to position [307, 0]
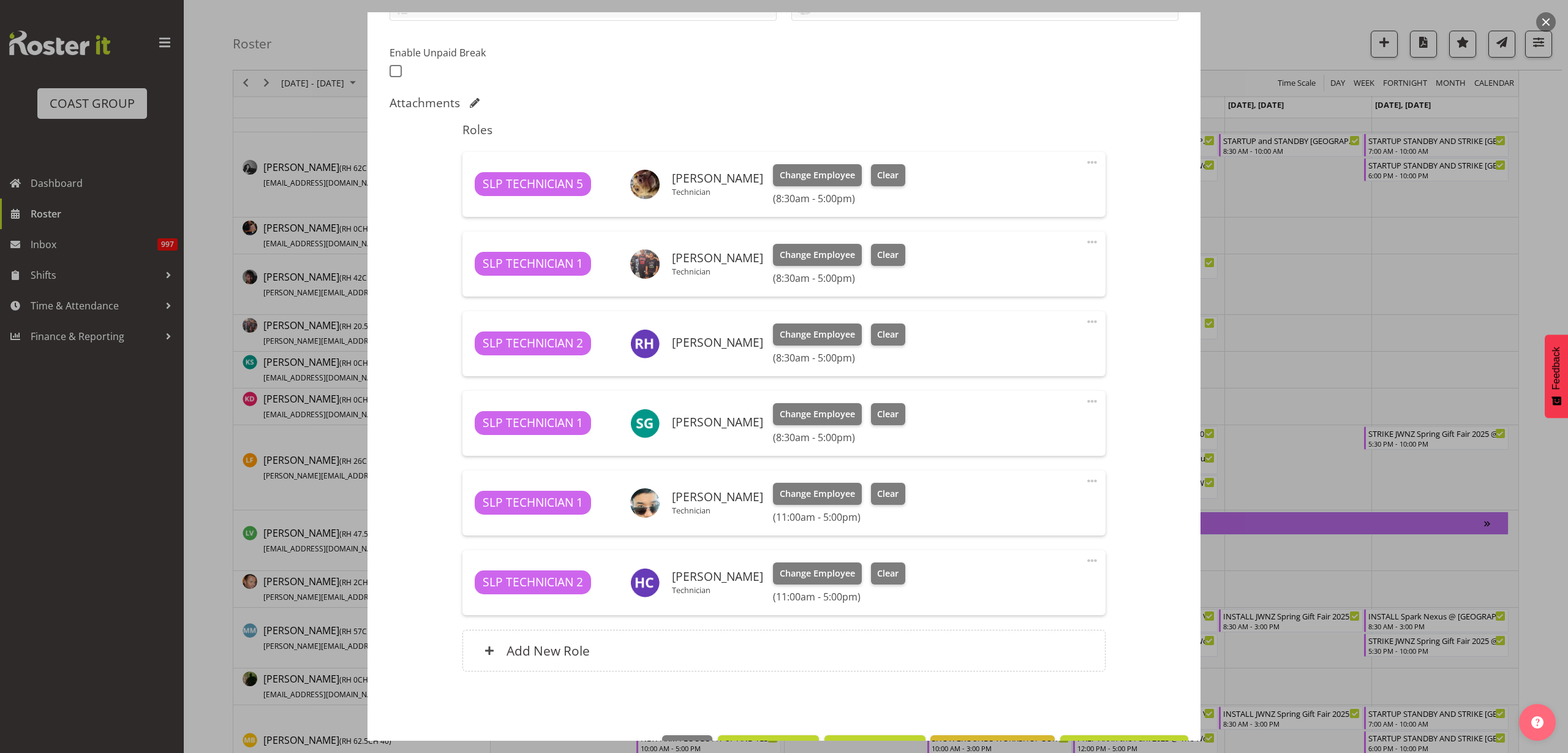
click at [1085, 242] on span at bounding box center [1092, 242] width 15 height 15
click at [998, 265] on link "Edit" at bounding box center [1040, 269] width 118 height 22
select select "8"
select select "2025"
select select "17"
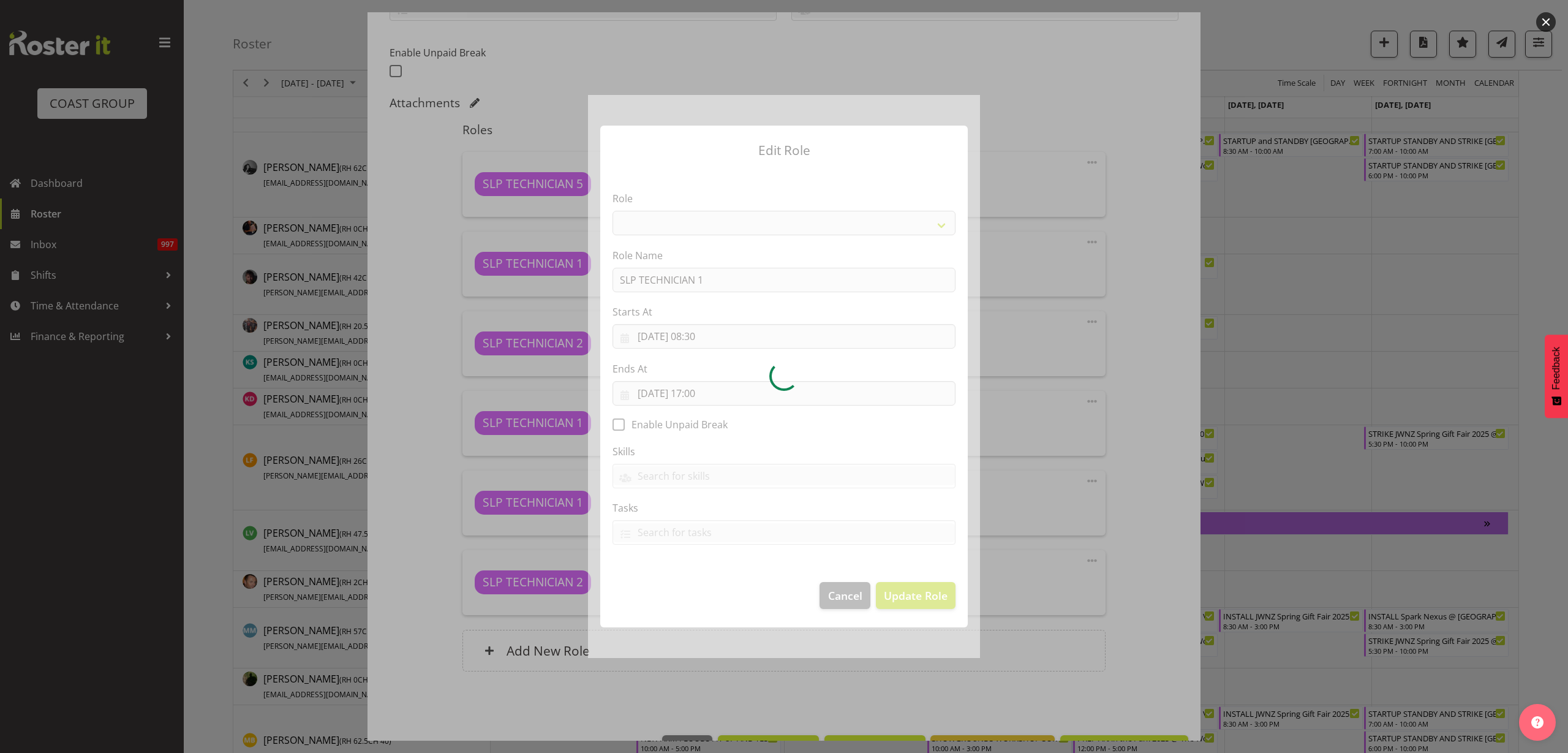
click at [672, 396] on div at bounding box center [784, 376] width 392 height 563
select select "123"
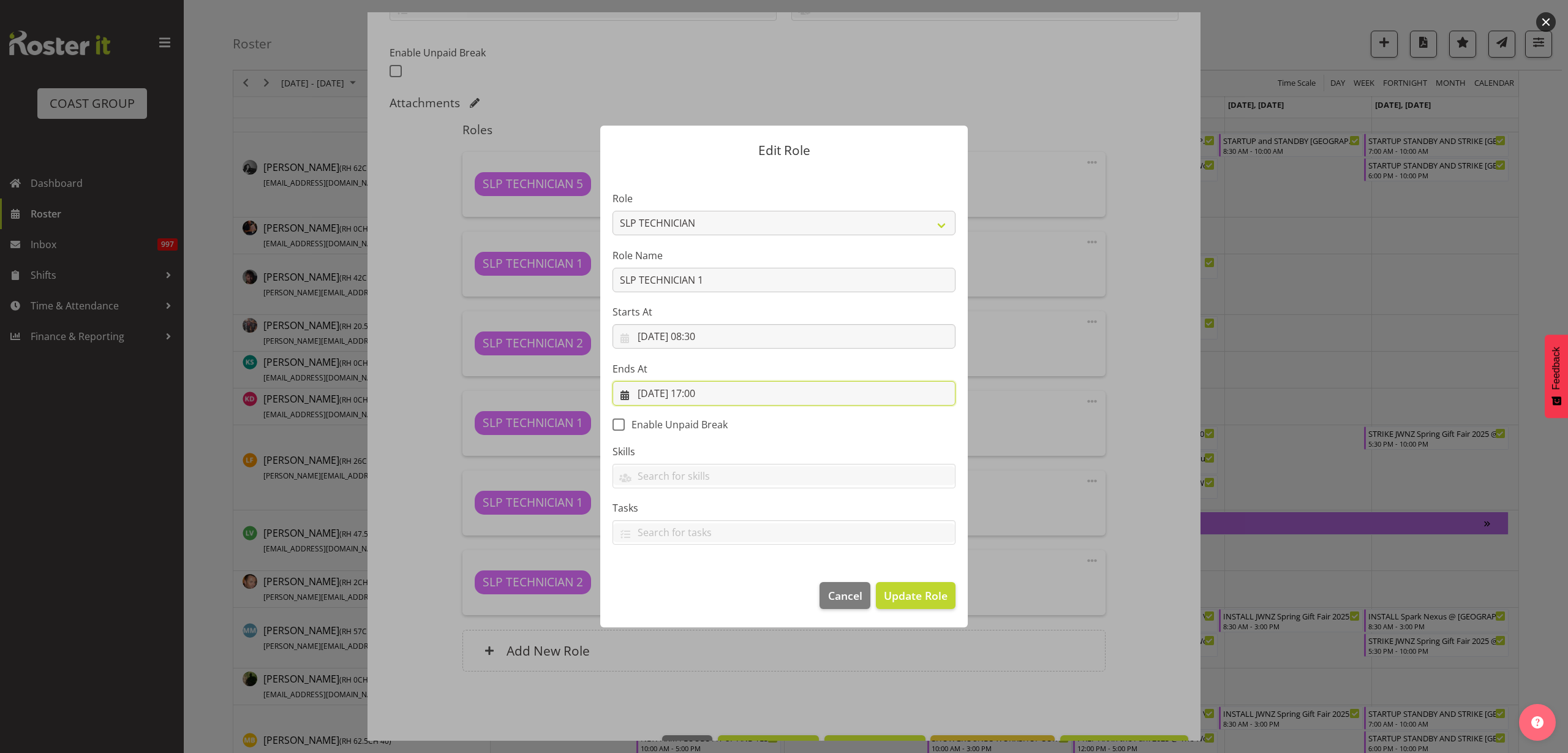
click at [675, 395] on input "10/09/2025, 17:00" at bounding box center [784, 393] width 343 height 24
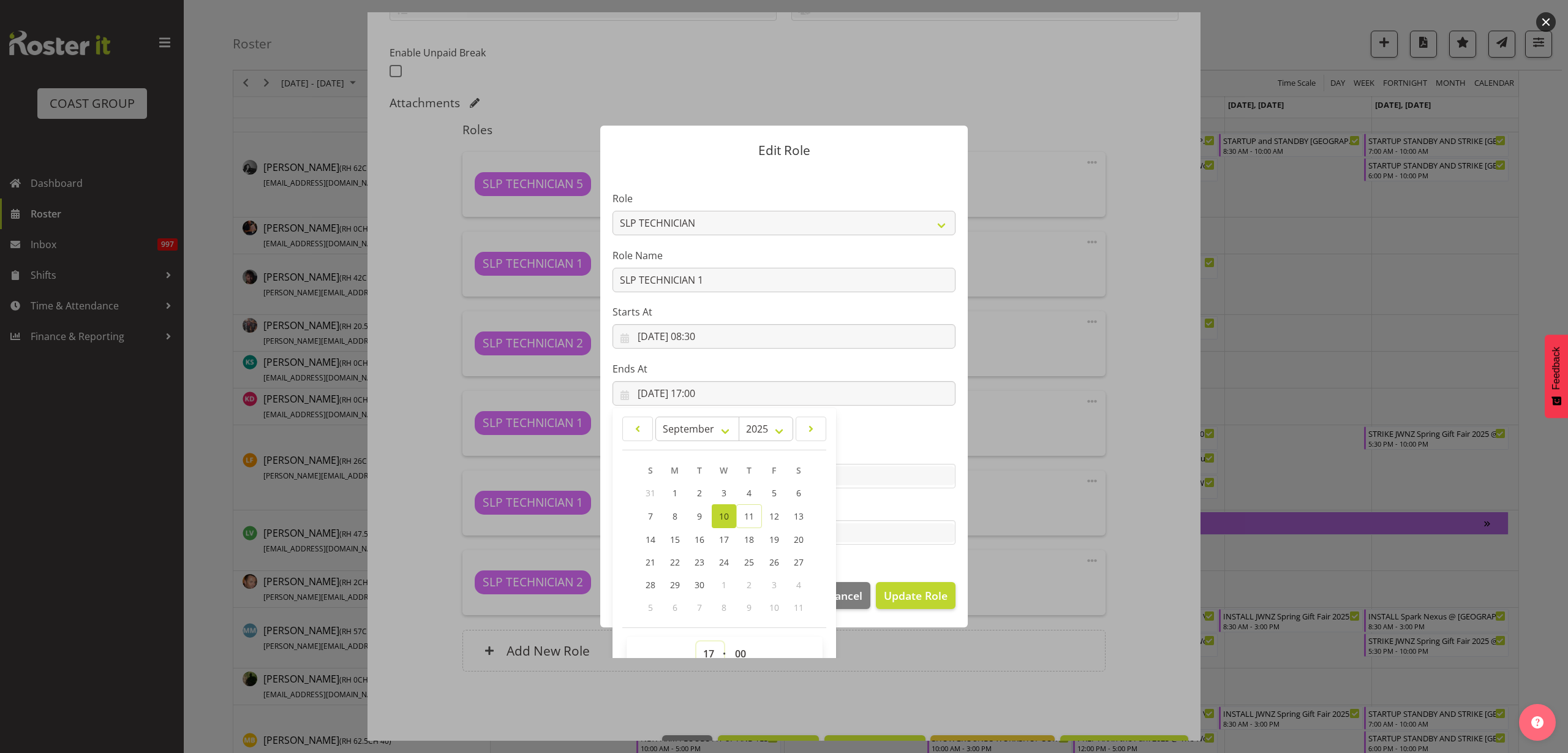
click at [703, 647] on select "00 01 02 03 04 05 06 07 08 09 10 11 12 13 14 15 16 17 18 19 20 21 22 23" at bounding box center [710, 654] width 28 height 24
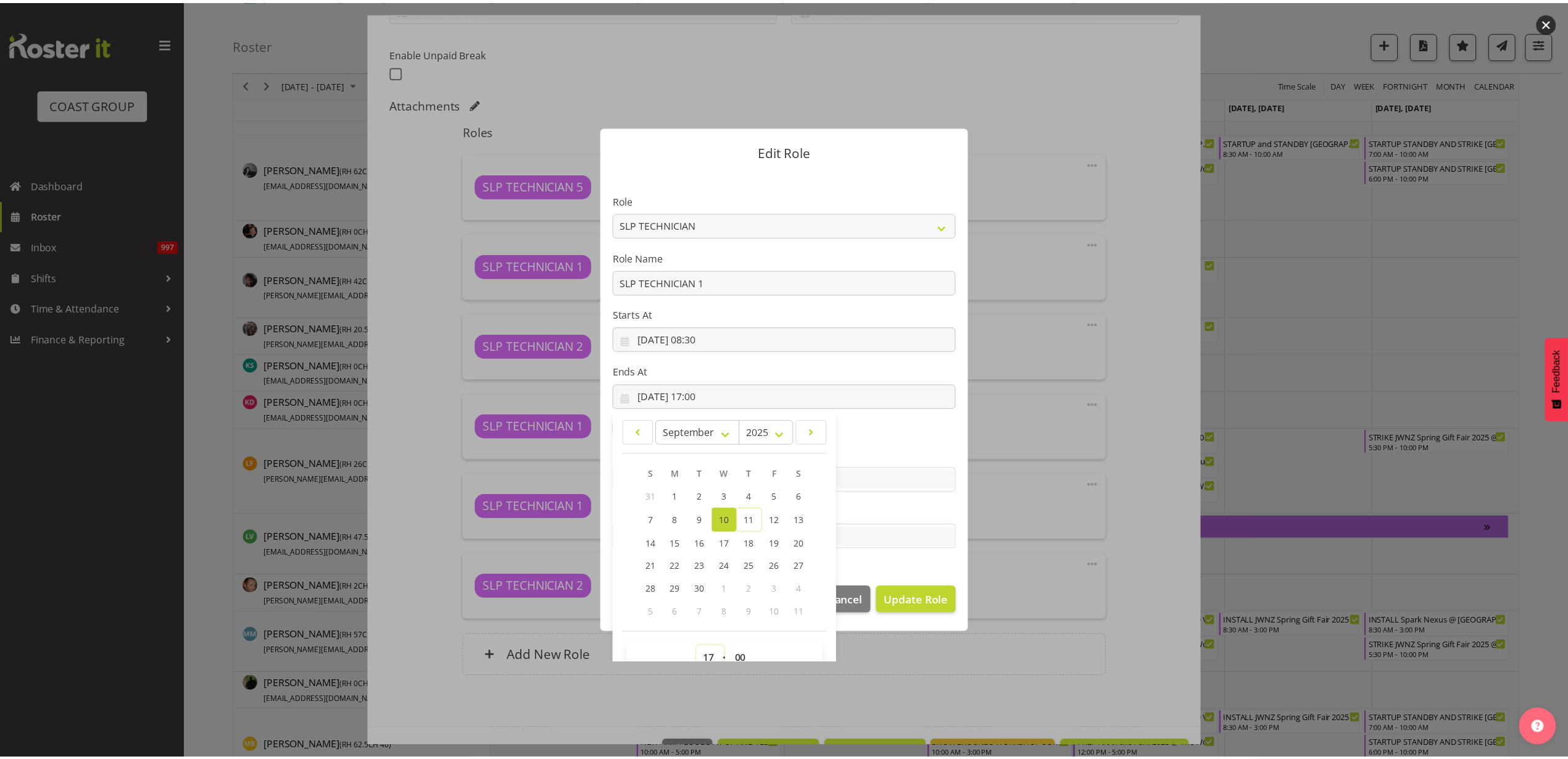
scroll to position [8, 0]
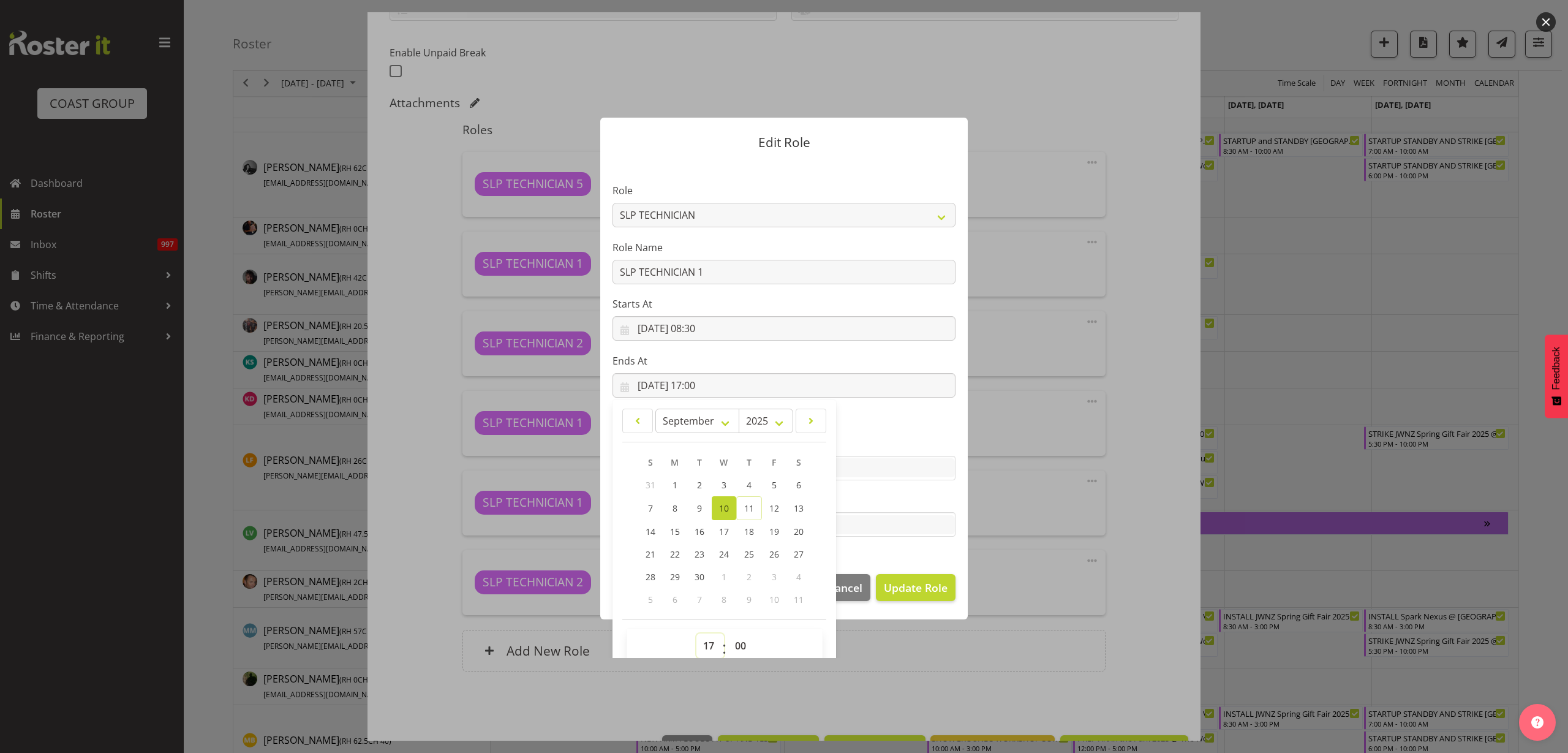
select select "15"
click at [697, 633] on select "00 01 02 03 04 05 06 07 08 09 10 11 12 13 14 15 16 17 18 19 20 21 22 23" at bounding box center [710, 645] width 28 height 24
type input "10/09/2025, 15:00"
drag, startPoint x: 700, startPoint y: 646, endPoint x: 700, endPoint y: 640, distance: 6.0
click at [700, 646] on select "00 01 02 03 04 05 06 07 08 09 10 11 12 13 14 15 16 17 18 19 20 21 22 23" at bounding box center [710, 645] width 28 height 24
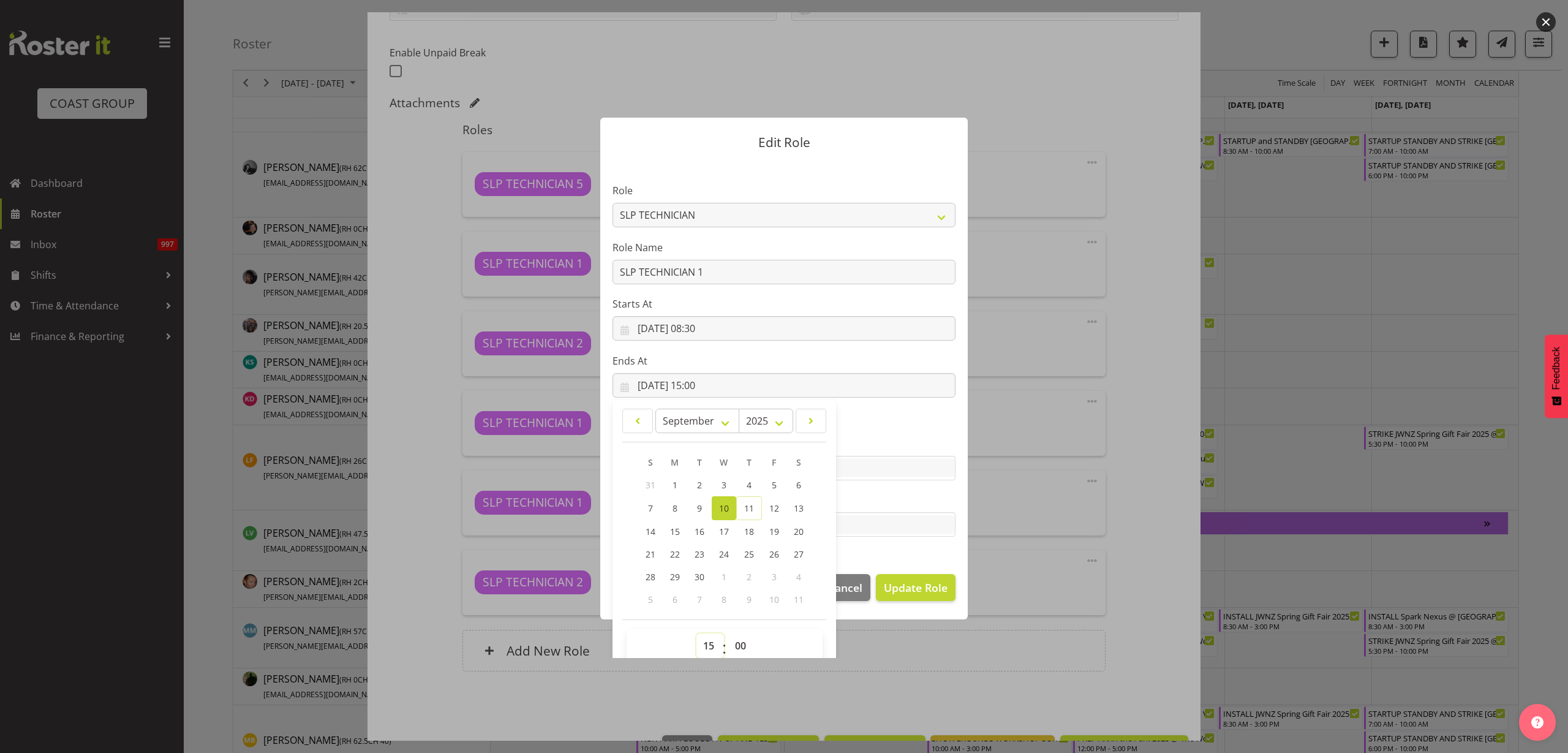
select select "16"
click at [697, 633] on select "00 01 02 03 04 05 06 07 08 09 10 11 12 13 14 15 16 17 18 19 20 21 22 23" at bounding box center [710, 645] width 28 height 24
type input "10/09/2025, 16:00"
click at [930, 585] on span "Update Role" at bounding box center [916, 588] width 63 height 16
select select
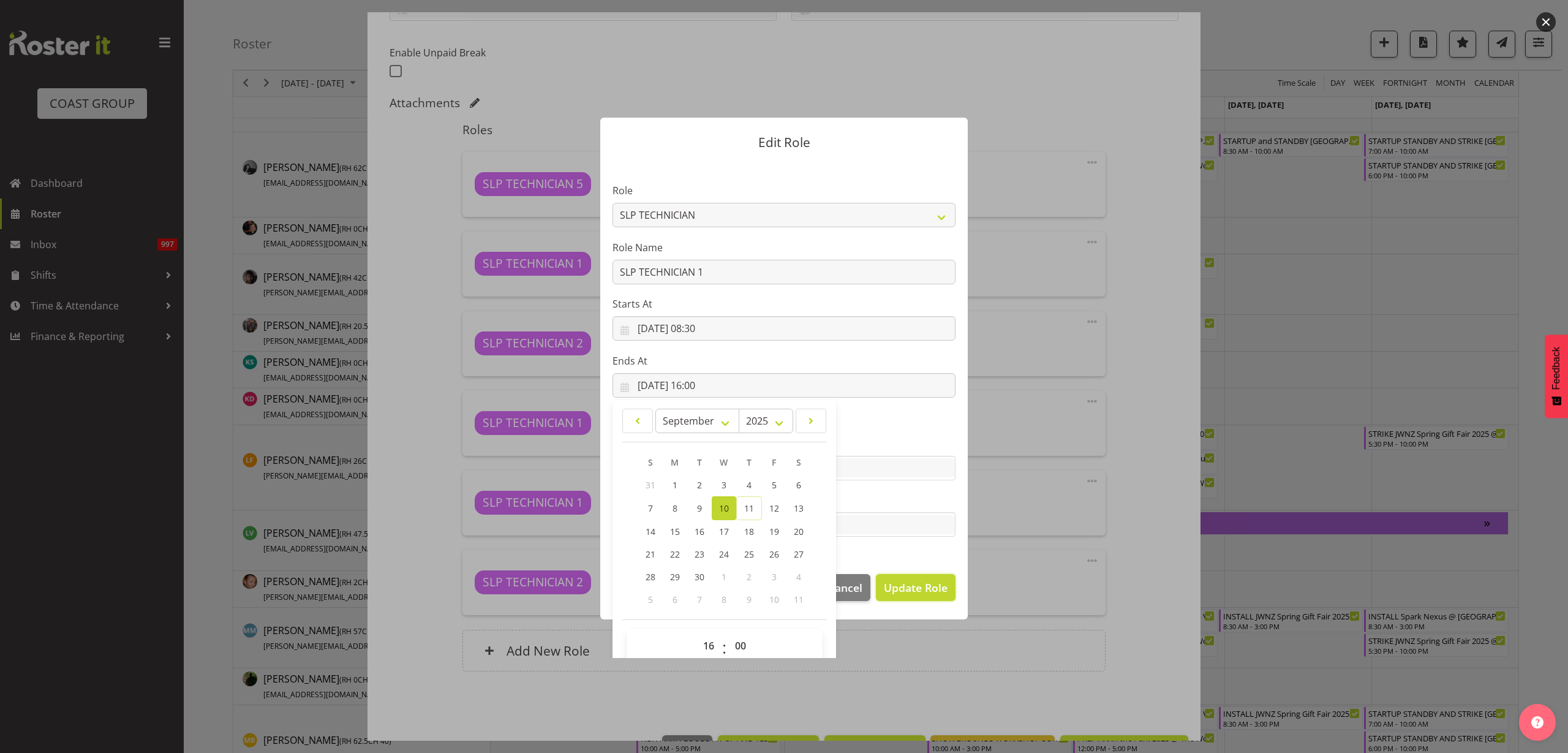
select select
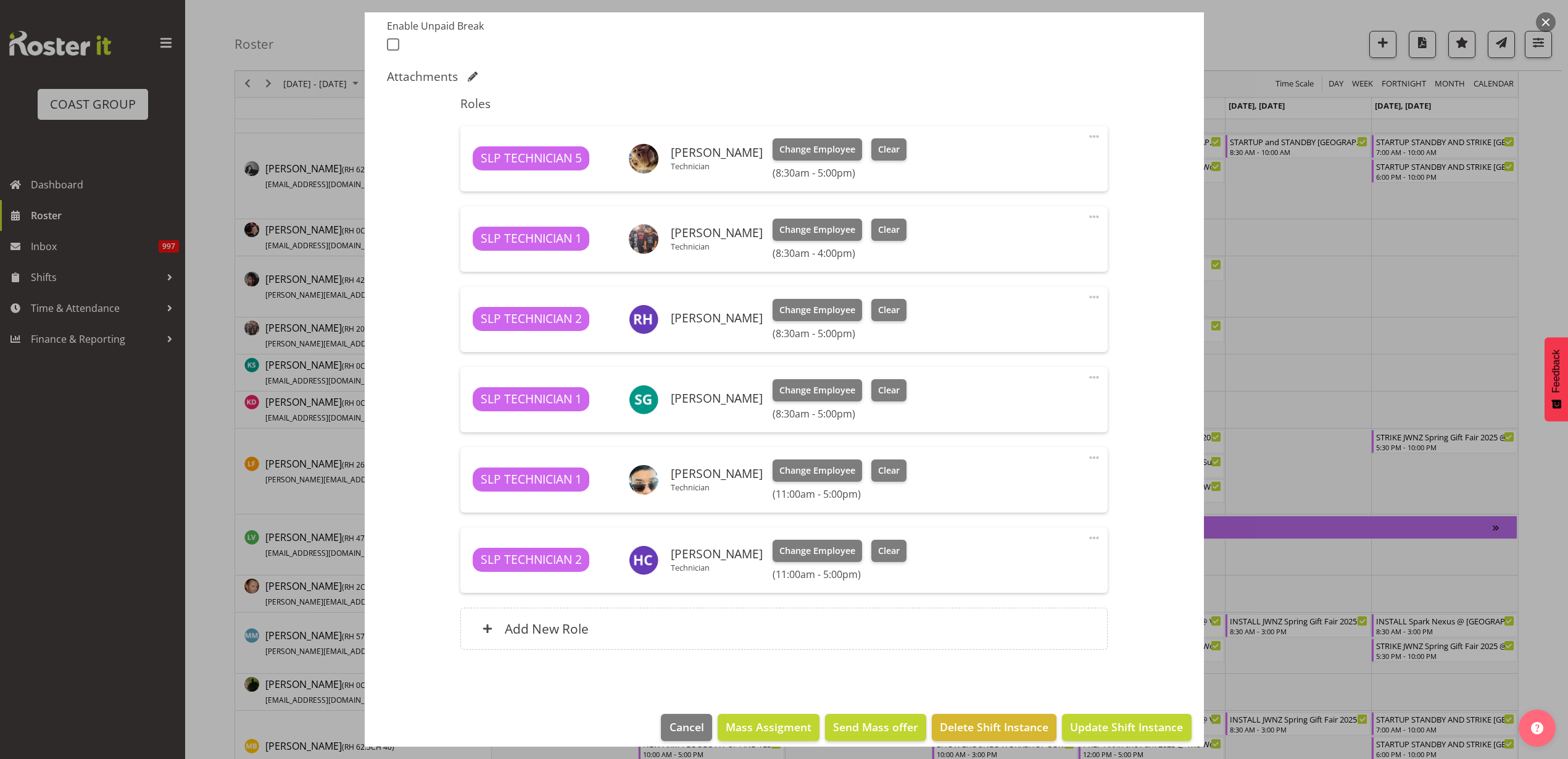
scroll to position [349, 0]
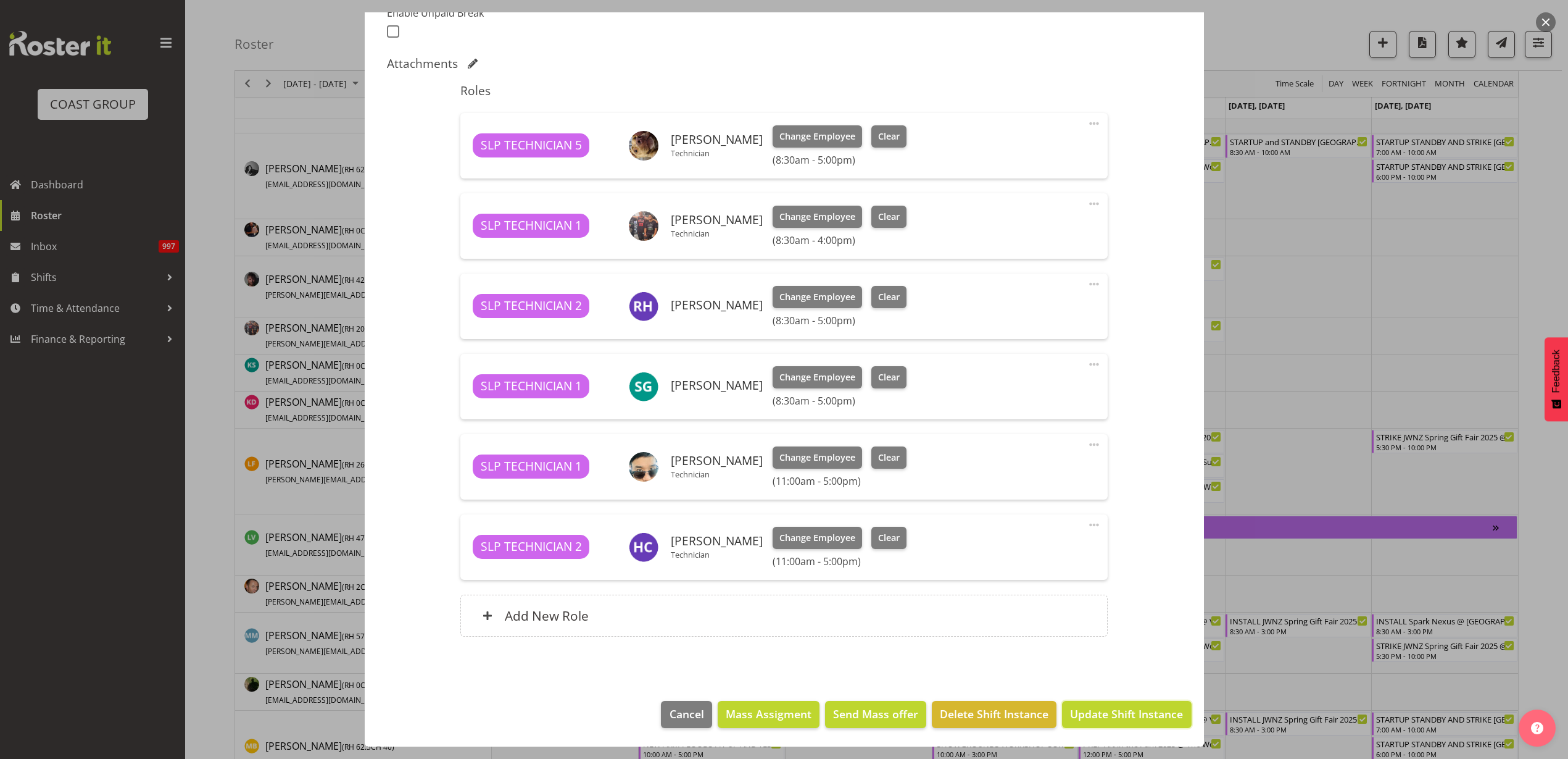
click at [1105, 718] on span "Update Shift Instance" at bounding box center [1126, 714] width 113 height 16
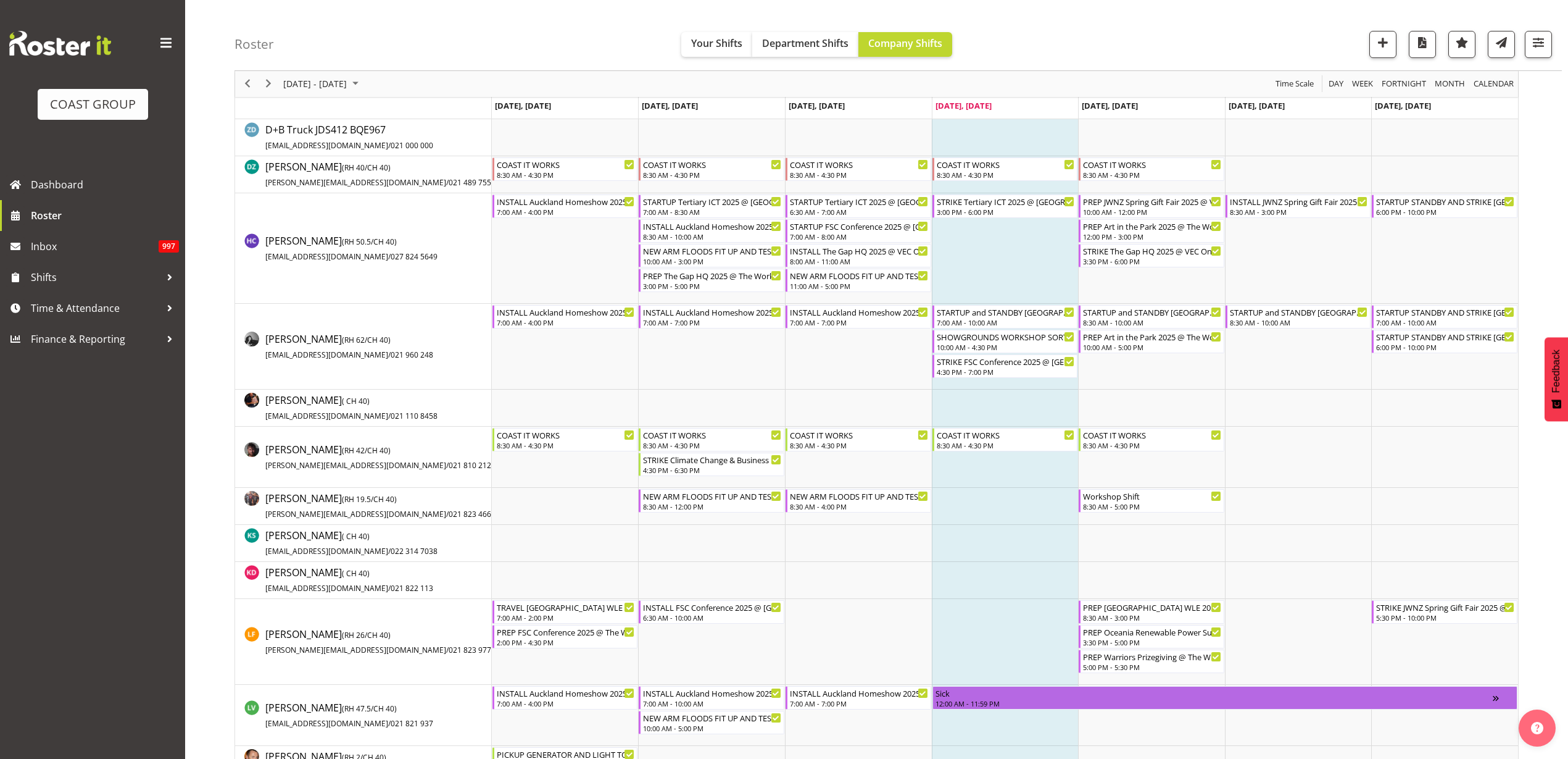
scroll to position [0, 0]
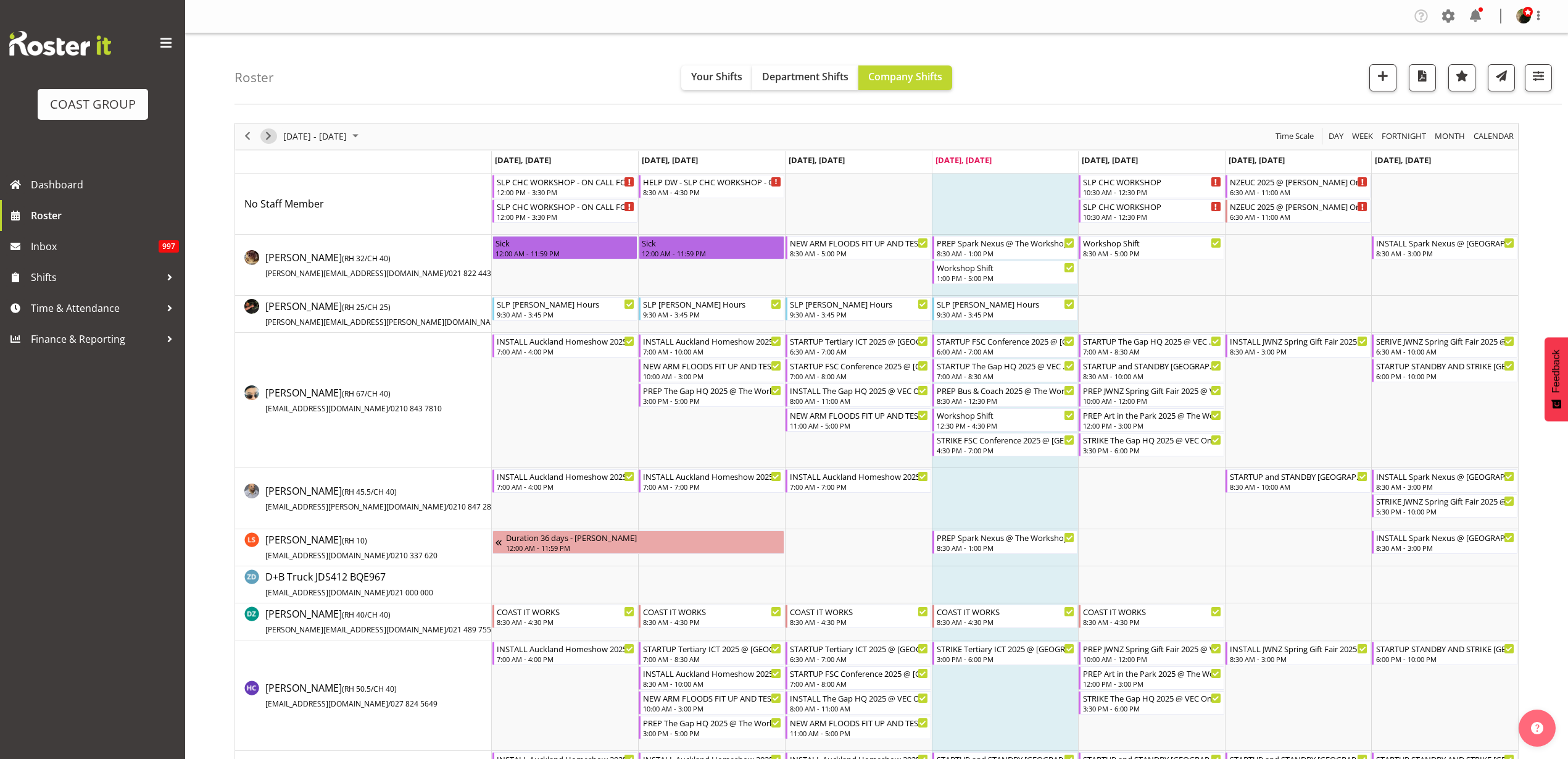
click at [269, 135] on span "Next" at bounding box center [268, 136] width 15 height 15
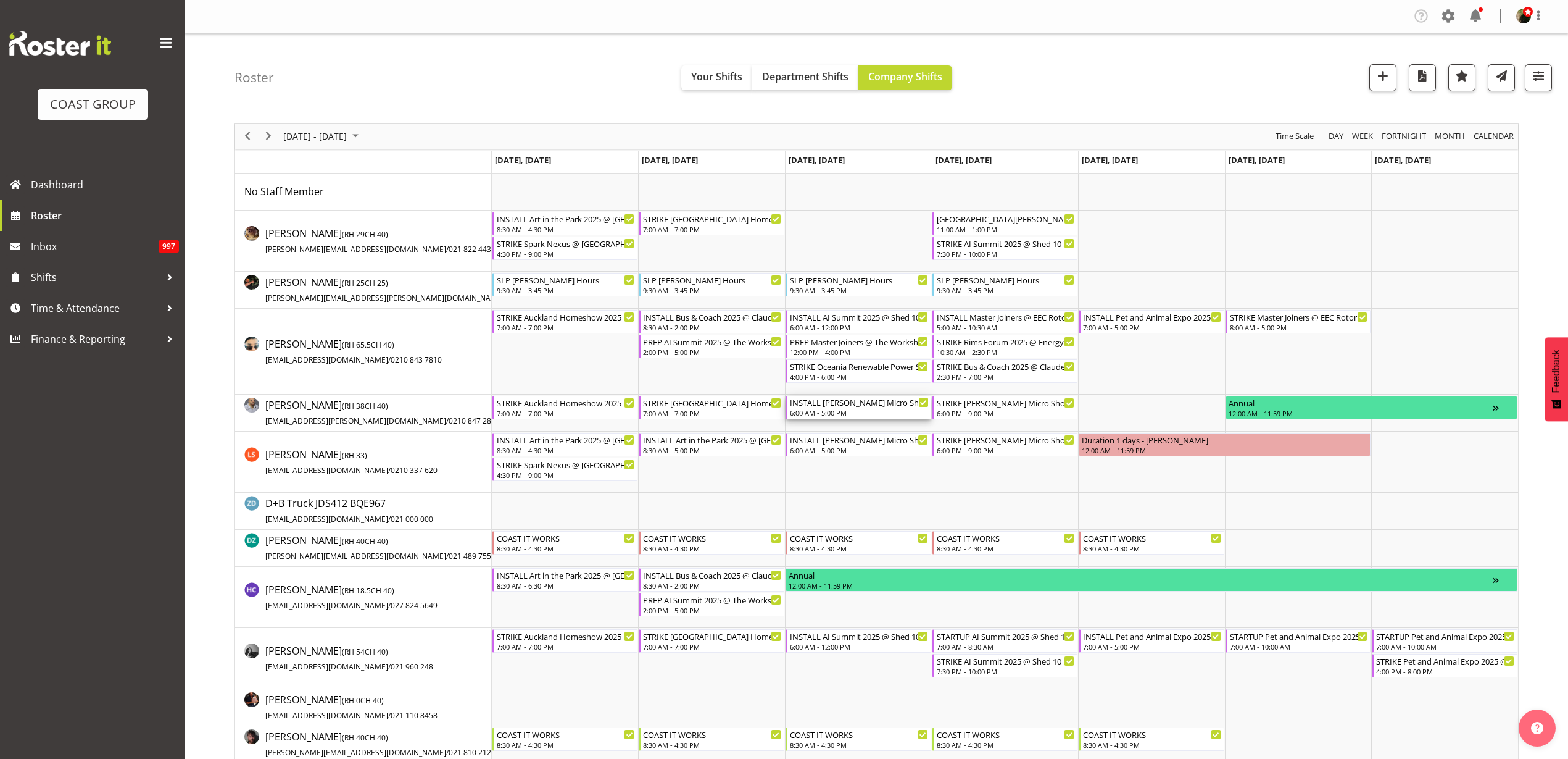
click at [843, 406] on div "INSTALL [PERSON_NAME] Micro Showcase @ [GEOGRAPHIC_DATA]" at bounding box center [859, 402] width 139 height 12
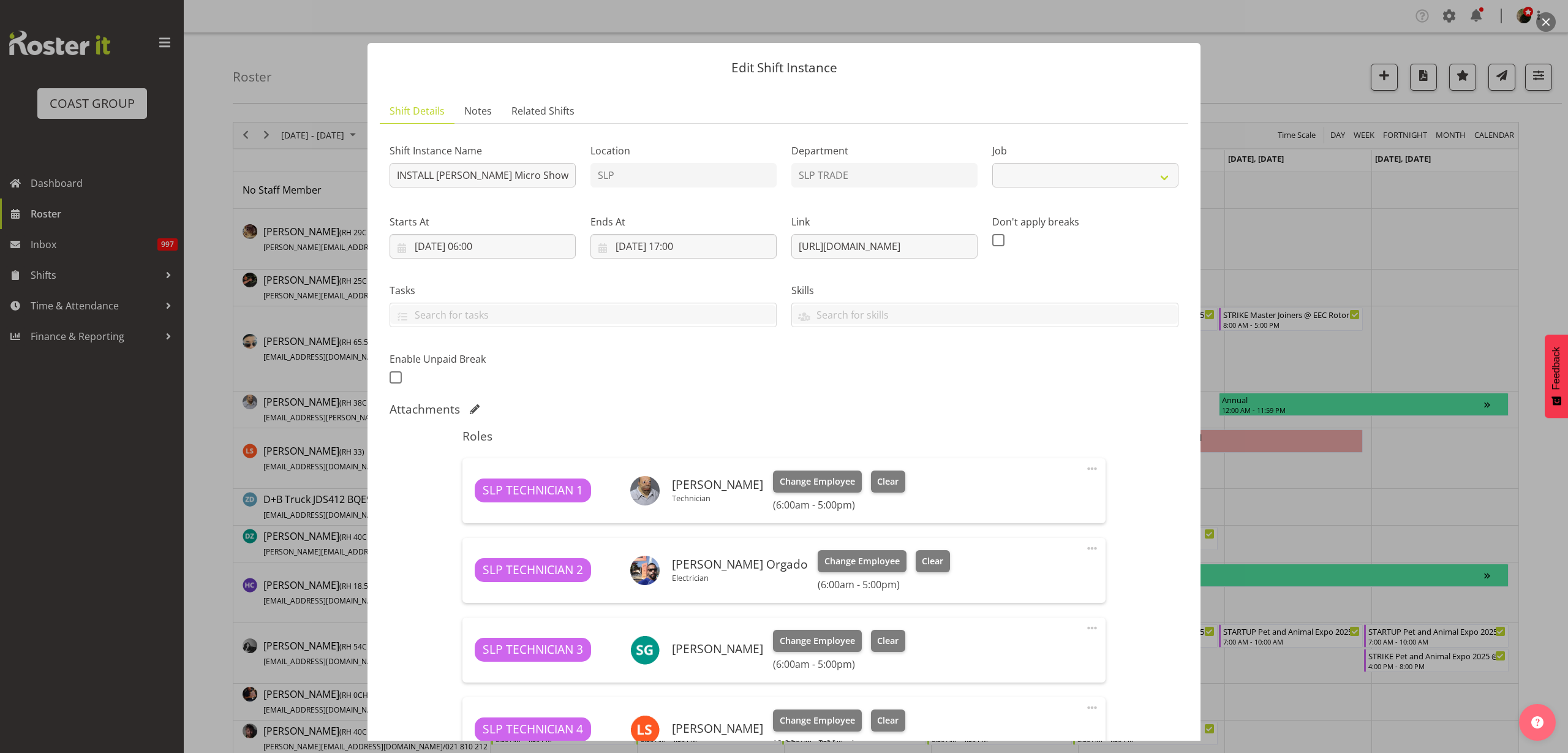
select select "9212"
drag, startPoint x: 792, startPoint y: 245, endPoint x: 1047, endPoint y: 234, distance: 255.2
click at [1079, 241] on div "Shift Instance Name INSTALL [PERSON_NAME] Micro Showcase @ [GEOGRAPHIC_DATA] Sh…" at bounding box center [784, 260] width 804 height 268
